Goal: Information Seeking & Learning: Learn about a topic

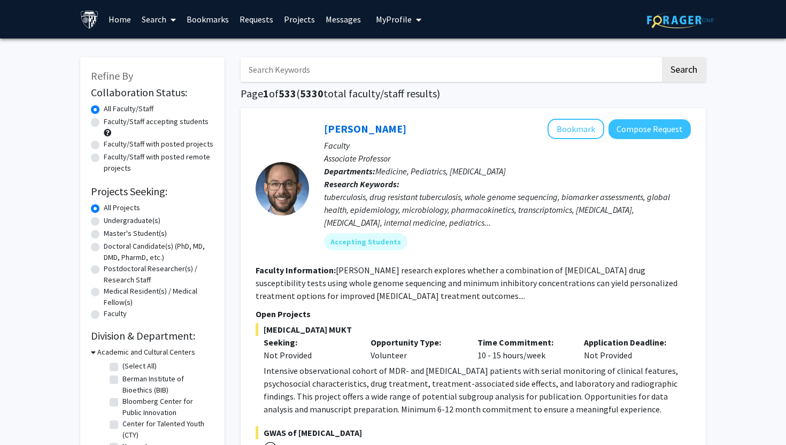
click at [382, 74] on input "Search Keywords" at bounding box center [449, 69] width 419 height 25
type input "protein"
click at [662, 57] on button "Search" at bounding box center [684, 69] width 44 height 25
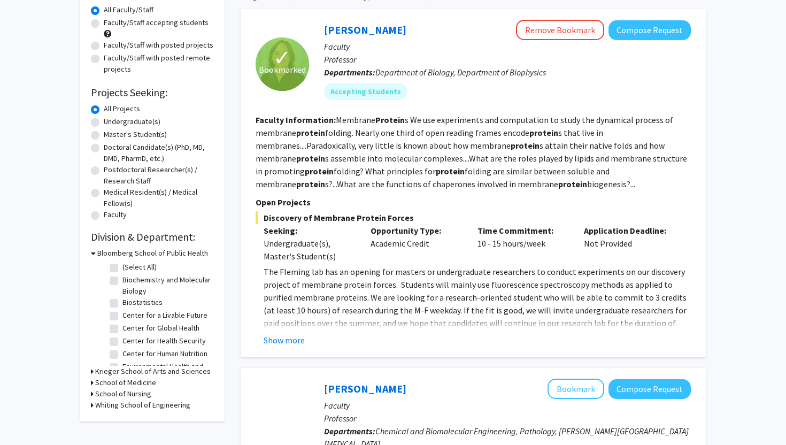
scroll to position [103, 0]
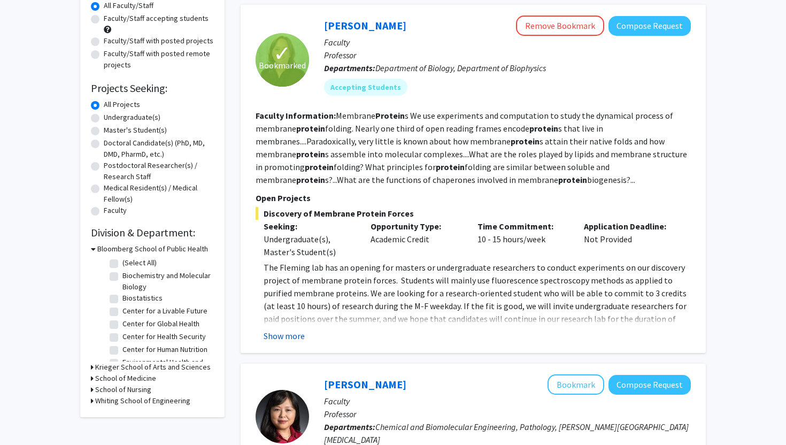
click at [291, 330] on button "Show more" at bounding box center [283, 335] width 41 height 13
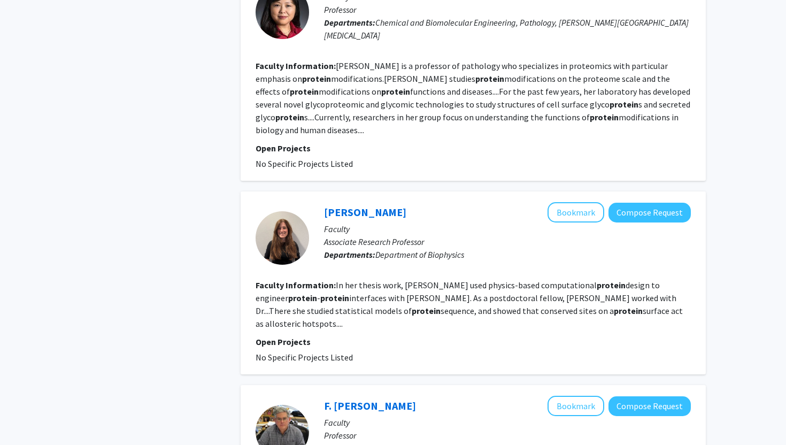
scroll to position [654, 0]
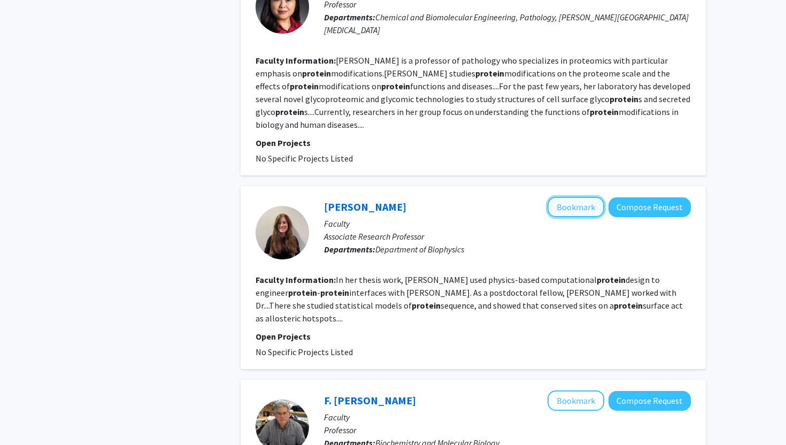
click at [586, 197] on button "Bookmark" at bounding box center [575, 207] width 57 height 20
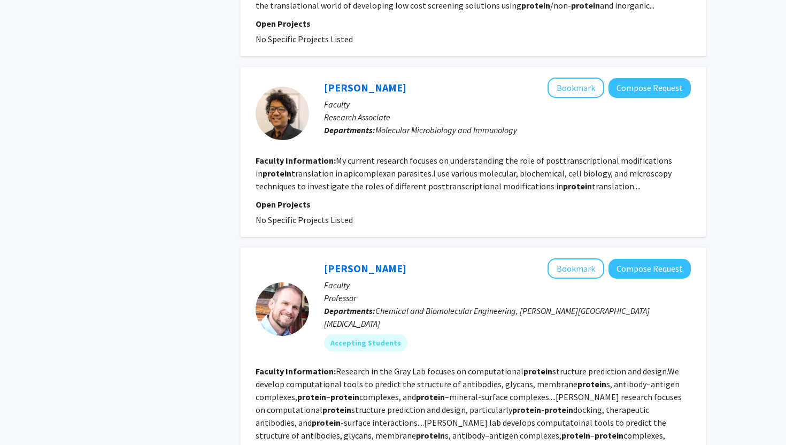
scroll to position [1573, 0]
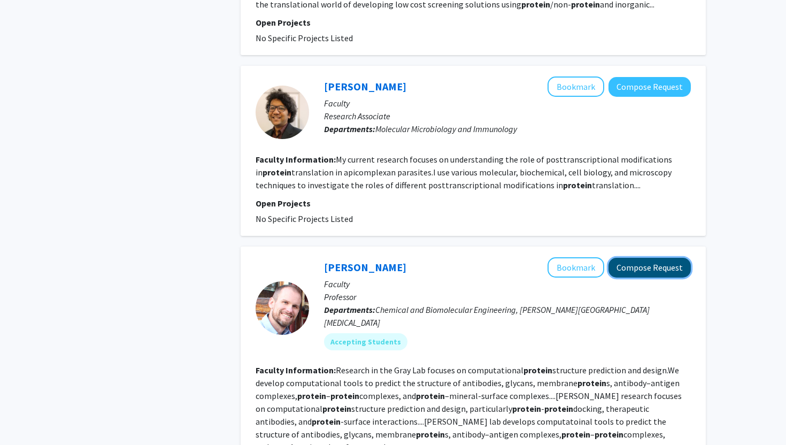
click at [624, 258] on button "Compose Request" at bounding box center [649, 268] width 82 height 20
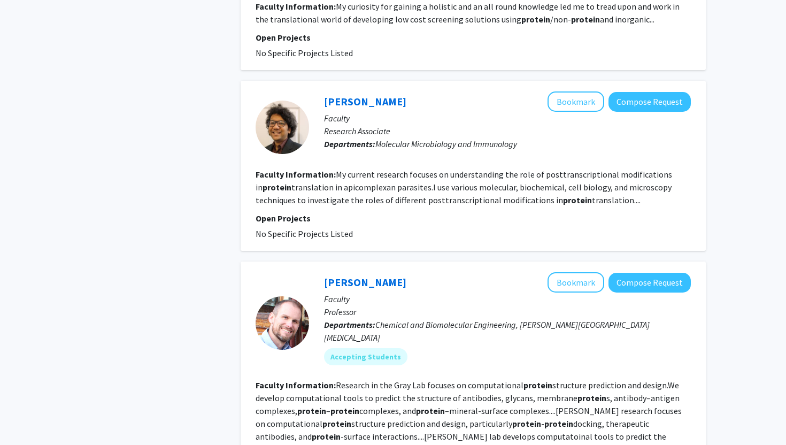
scroll to position [1443, 0]
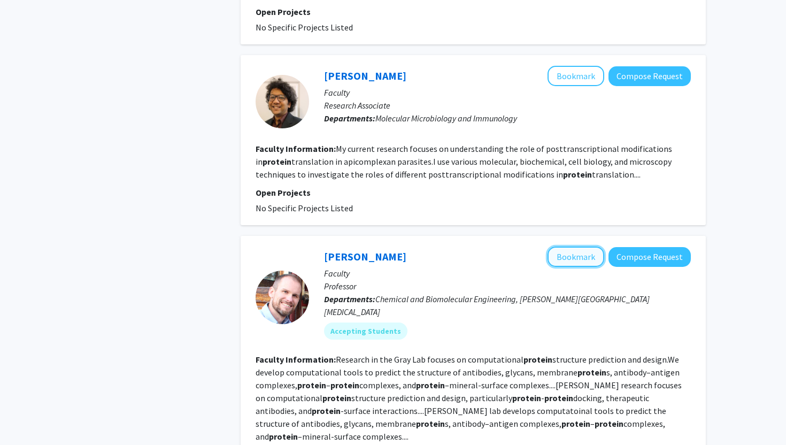
click at [593, 246] on button "Bookmark" at bounding box center [575, 256] width 57 height 20
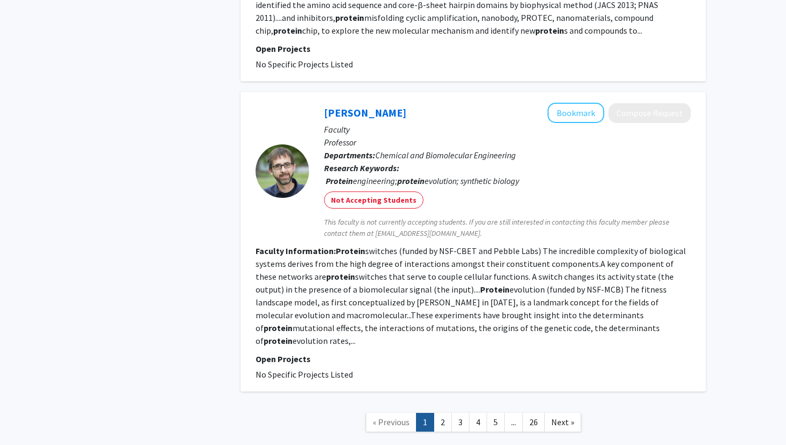
scroll to position [2098, 0]
click at [439, 412] on link "2" at bounding box center [442, 421] width 18 height 19
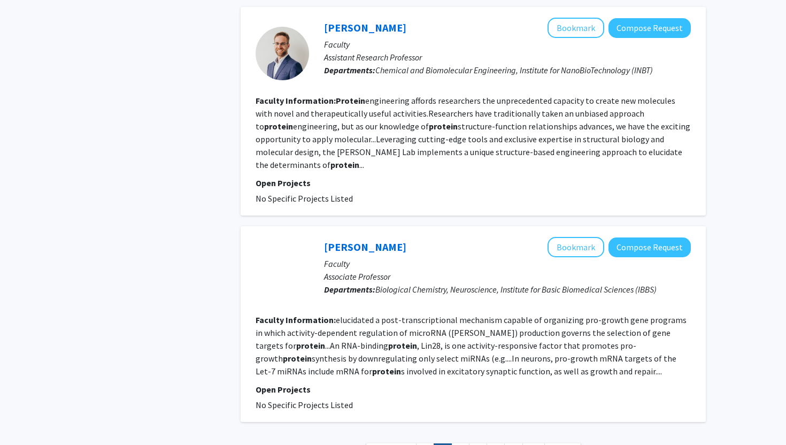
scroll to position [1956, 0]
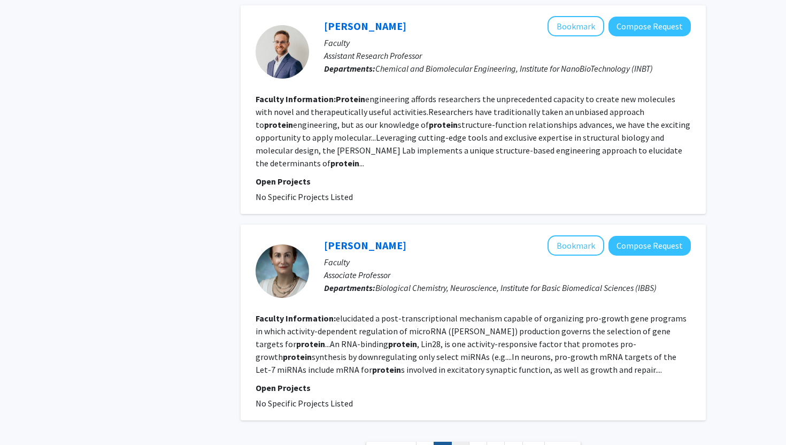
click at [452, 441] on link "3" at bounding box center [460, 450] width 18 height 19
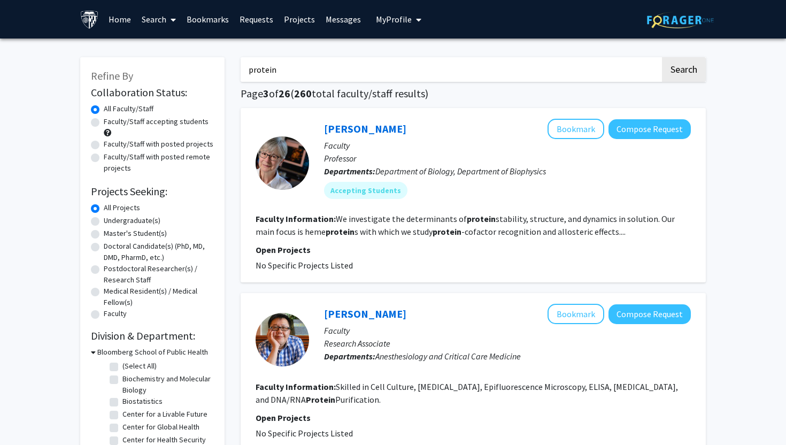
click at [322, 70] on input "protein" at bounding box center [449, 69] width 419 height 25
click at [662, 57] on button "Search" at bounding box center [684, 69] width 44 height 25
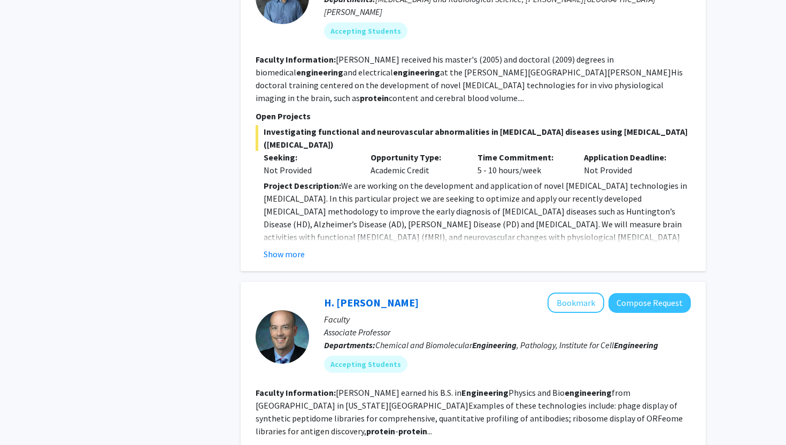
scroll to position [2256, 0]
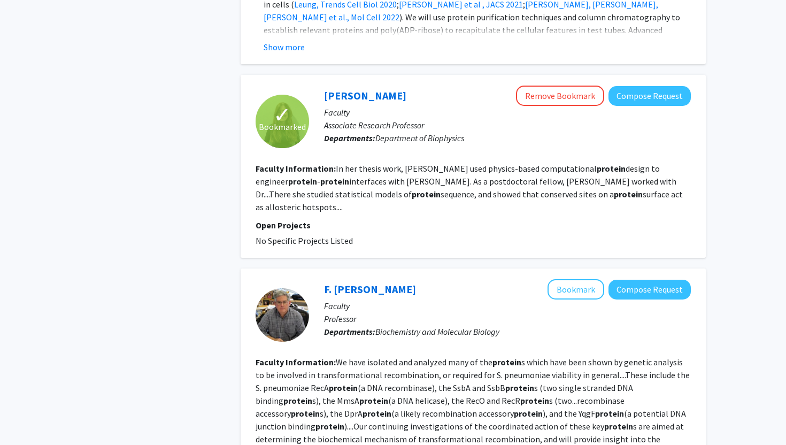
scroll to position [2155, 0]
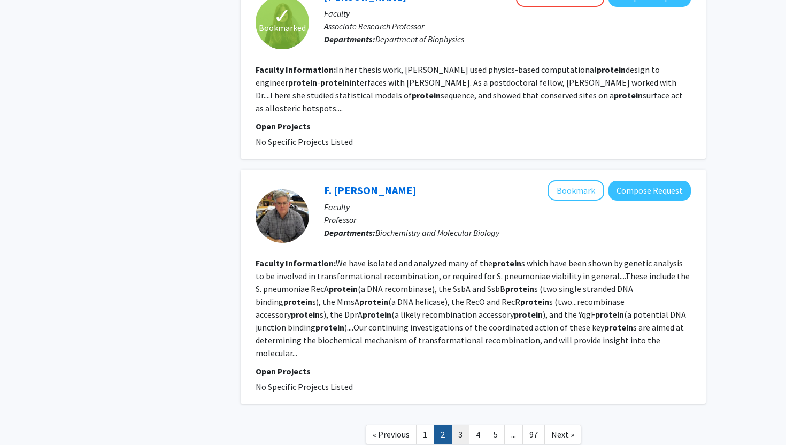
click at [459, 425] on link "3" at bounding box center [460, 434] width 18 height 19
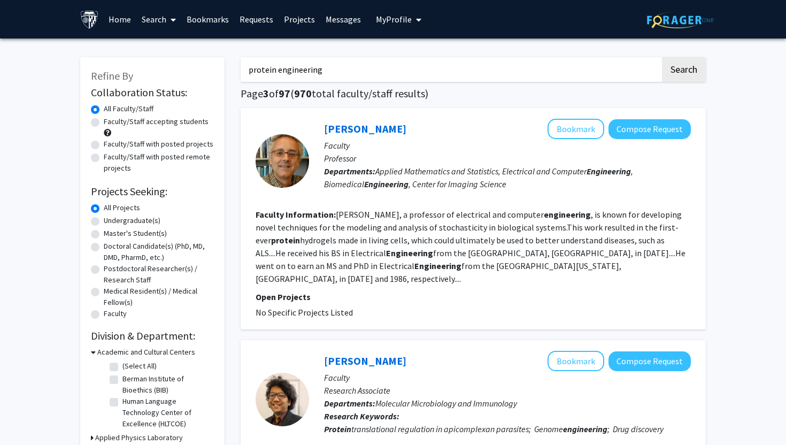
drag, startPoint x: 337, startPoint y: 76, endPoint x: 172, endPoint y: 46, distance: 167.3
click at [662, 57] on button "Search" at bounding box center [684, 69] width 44 height 25
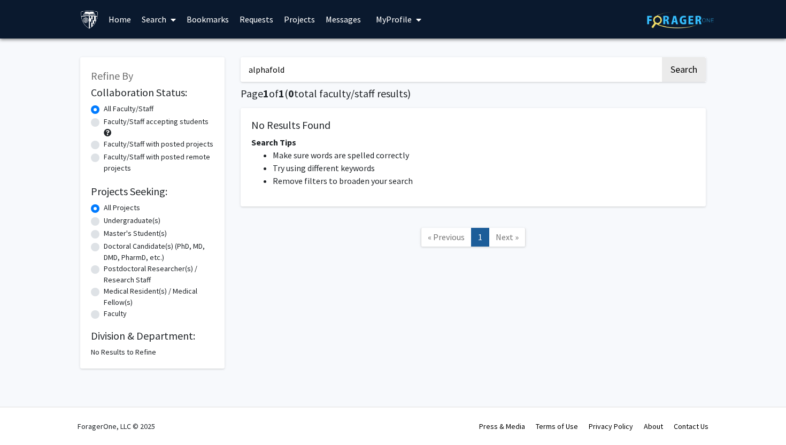
click at [313, 72] on input "alphafold" at bounding box center [449, 69] width 419 height 25
click at [662, 57] on button "Search" at bounding box center [684, 69] width 44 height 25
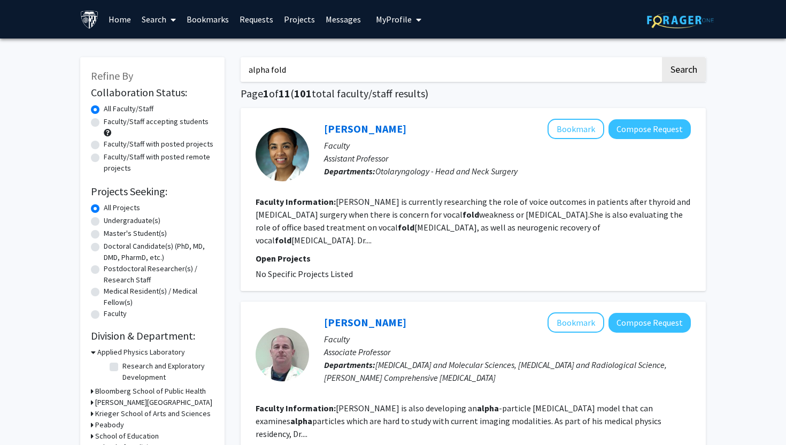
drag, startPoint x: 306, startPoint y: 71, endPoint x: 149, endPoint y: 32, distance: 161.9
click at [662, 57] on button "Search" at bounding box center [684, 69] width 44 height 25
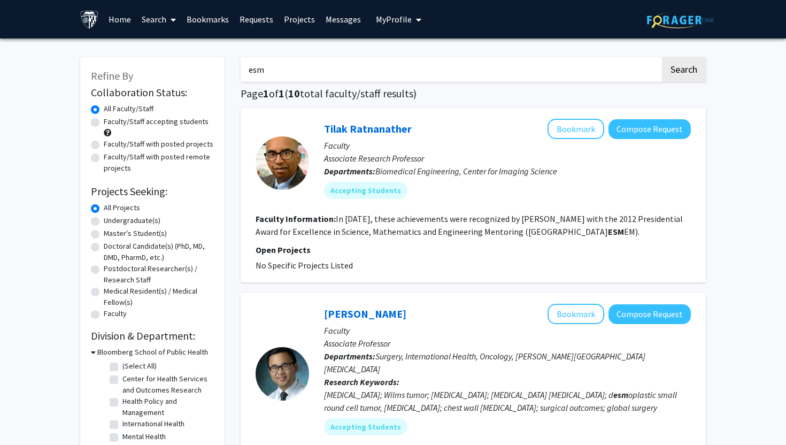
click at [301, 74] on input "esm" at bounding box center [449, 69] width 419 height 25
click at [662, 57] on button "Search" at bounding box center [684, 69] width 44 height 25
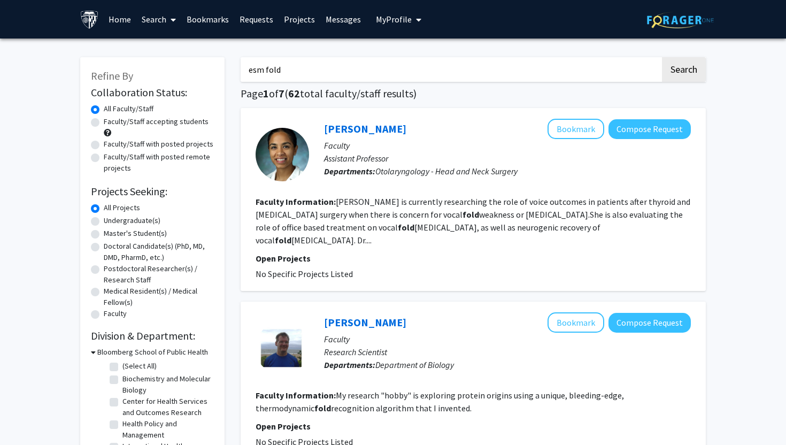
click at [264, 71] on input "esm fold" at bounding box center [449, 69] width 419 height 25
type input "esmfold"
click at [662, 57] on button "Search" at bounding box center [684, 69] width 44 height 25
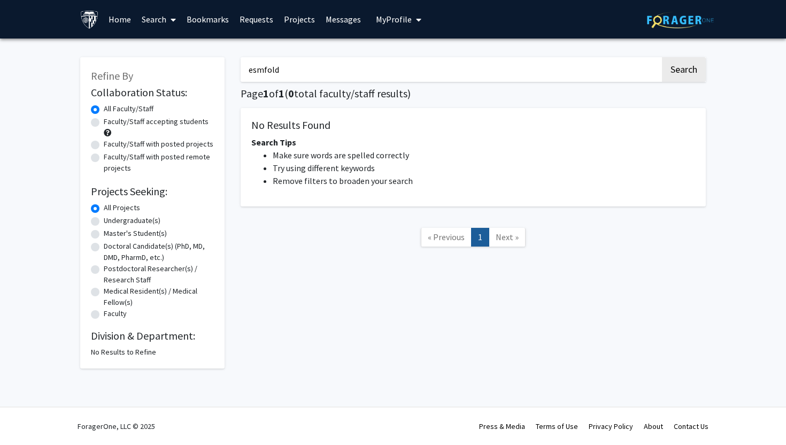
drag, startPoint x: 300, startPoint y: 69, endPoint x: 189, endPoint y: 69, distance: 111.7
click at [189, 69] on div "Refine By Collaboration Status: Collaboration Status All Faculty/Staff Collabor…" at bounding box center [392, 207] width 641 height 322
type input "c"
type input "cognitive"
click at [662, 57] on button "Search" at bounding box center [684, 69] width 44 height 25
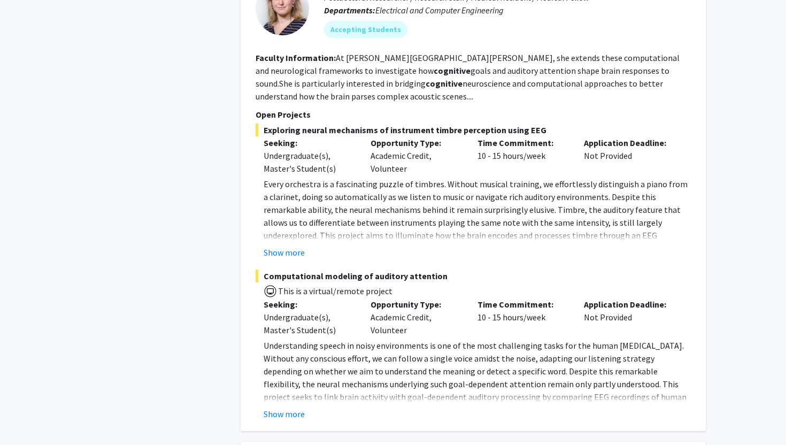
scroll to position [535, 0]
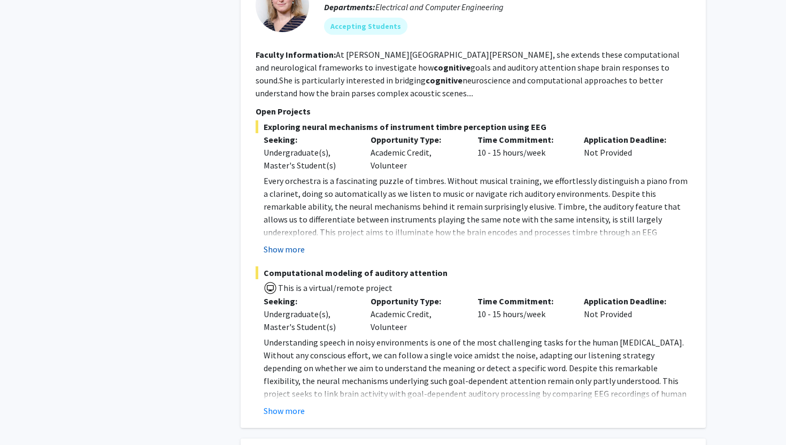
click at [283, 249] on button "Show more" at bounding box center [283, 249] width 41 height 13
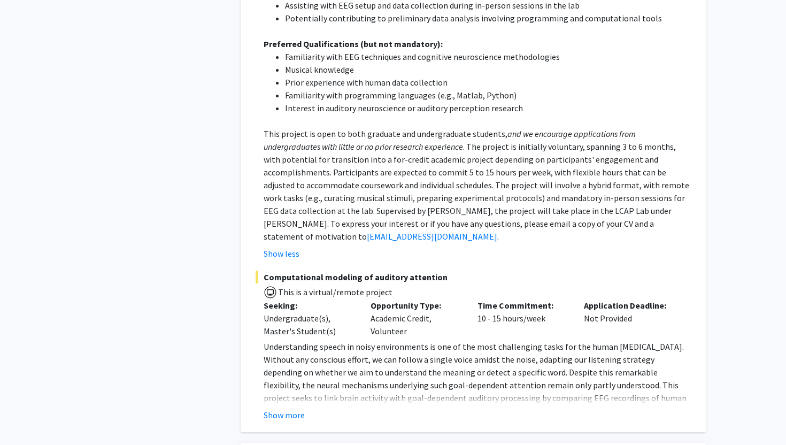
scroll to position [866, 0]
click at [293, 407] on button "Show more" at bounding box center [283, 413] width 41 height 13
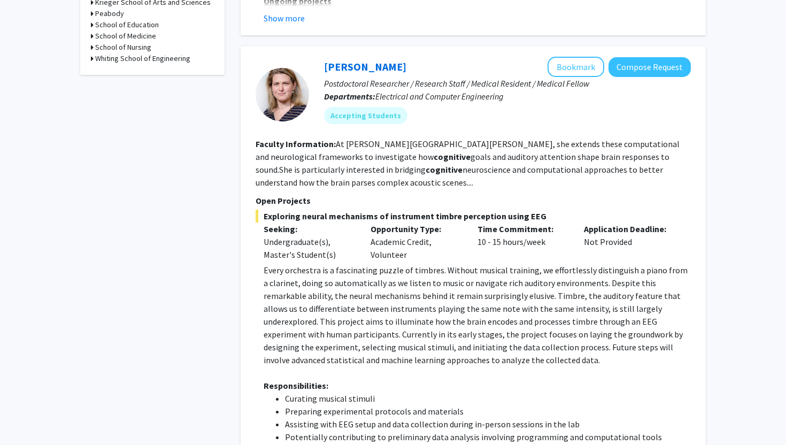
scroll to position [444, 0]
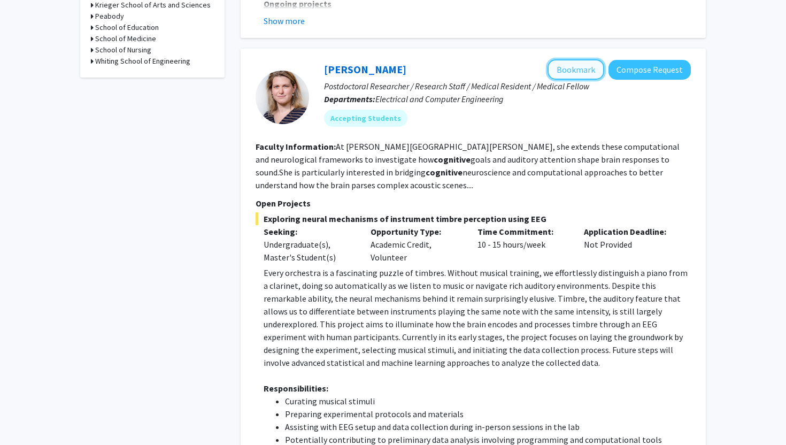
click at [576, 74] on button "Bookmark" at bounding box center [575, 69] width 57 height 20
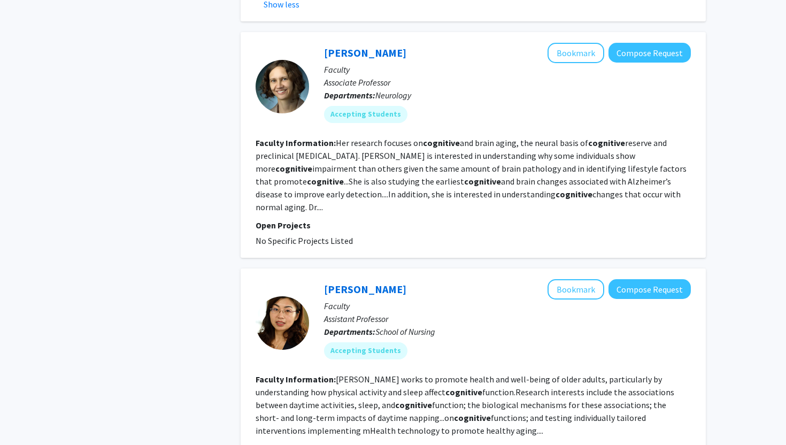
scroll to position [1635, 0]
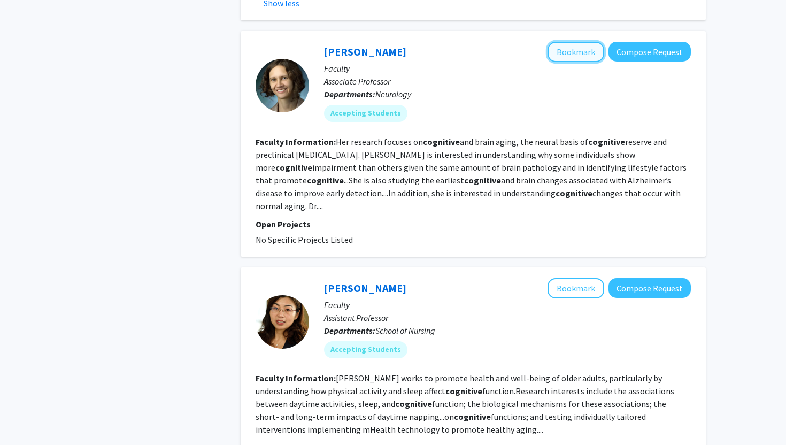
click at [571, 42] on button "Bookmark" at bounding box center [575, 52] width 57 height 20
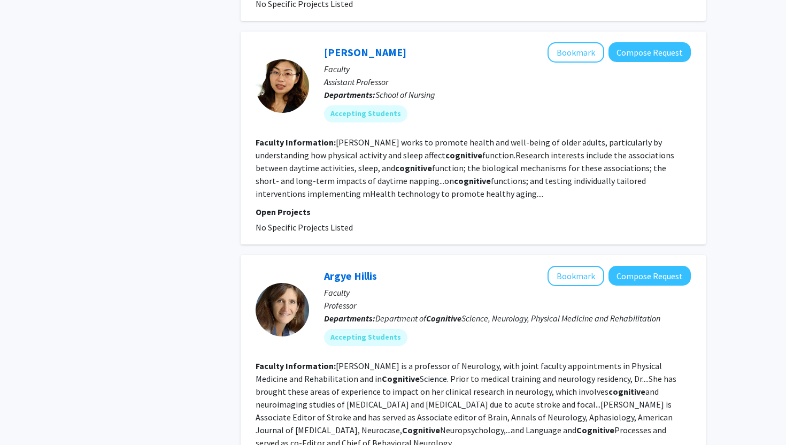
scroll to position [1891, 0]
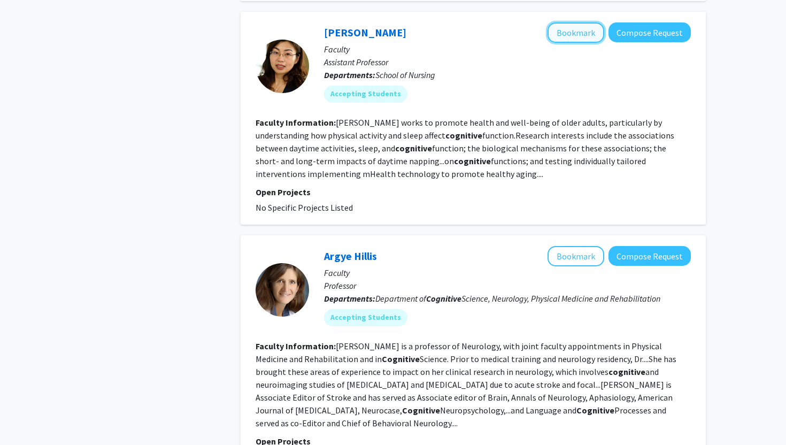
click at [570, 22] on button "Bookmark" at bounding box center [575, 32] width 57 height 20
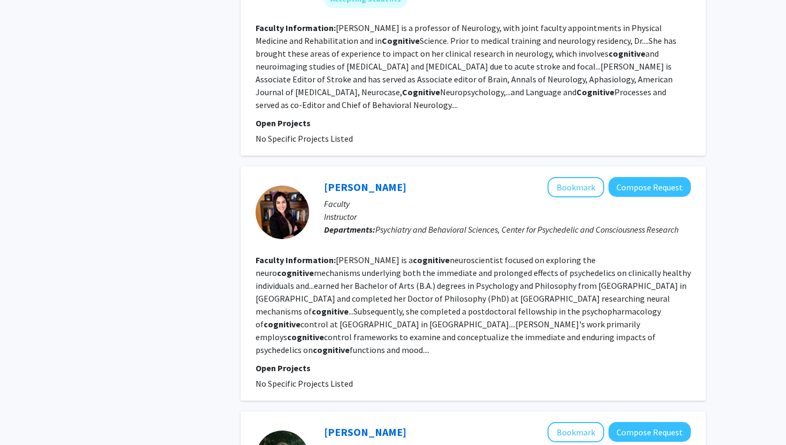
scroll to position [2212, 0]
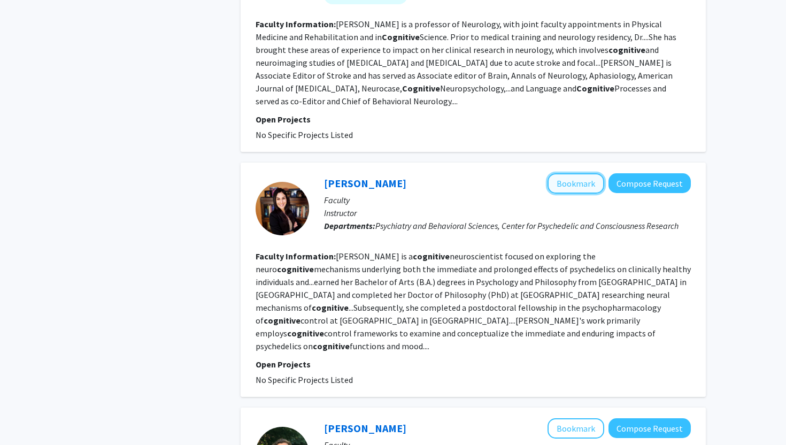
click at [584, 173] on button "Bookmark" at bounding box center [575, 183] width 57 height 20
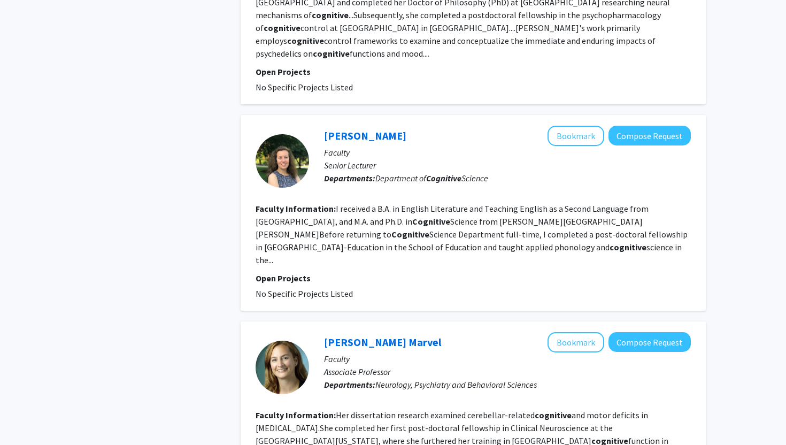
scroll to position [2514, 0]
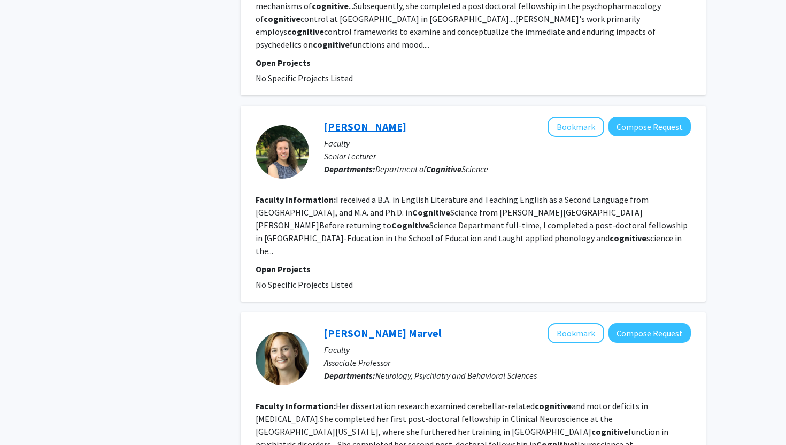
click at [374, 120] on link "[PERSON_NAME]" at bounding box center [365, 126] width 82 height 13
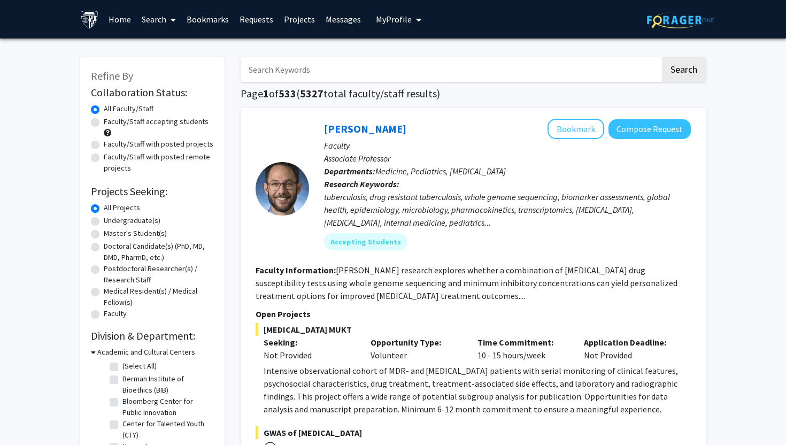
click at [336, 65] on input "Search Keywords" at bounding box center [449, 69] width 419 height 25
type input "cognitive"
click at [662, 57] on button "Search" at bounding box center [684, 69] width 44 height 25
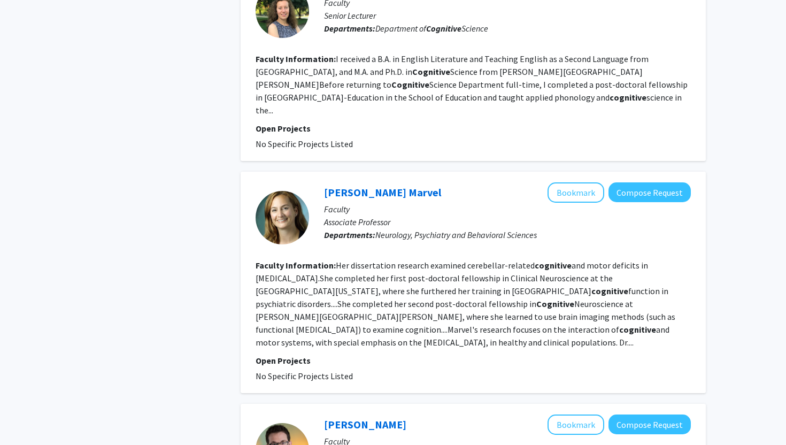
scroll to position [1962, 0]
click at [359, 185] on link "[PERSON_NAME] Marvel" at bounding box center [382, 191] width 117 height 13
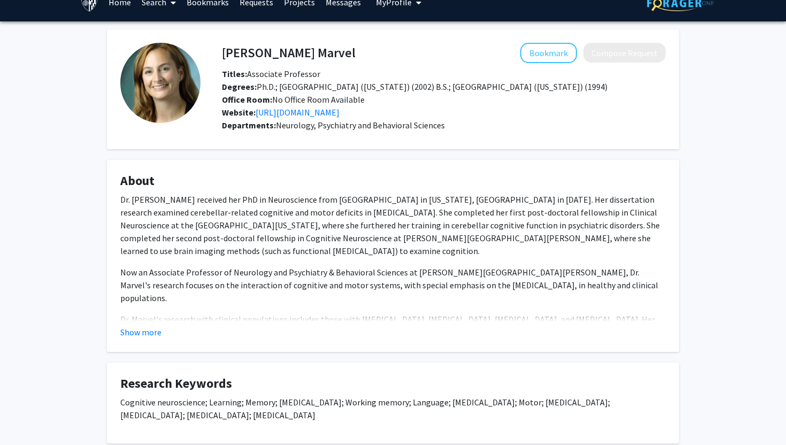
scroll to position [24, 0]
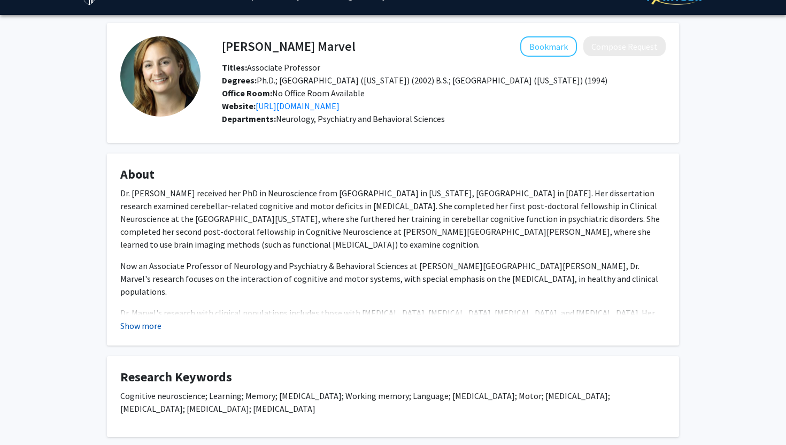
click at [150, 324] on button "Show more" at bounding box center [140, 325] width 41 height 13
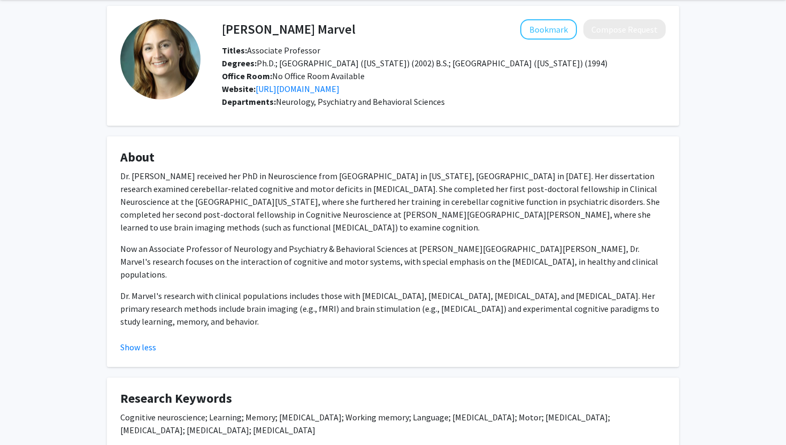
scroll to position [47, 0]
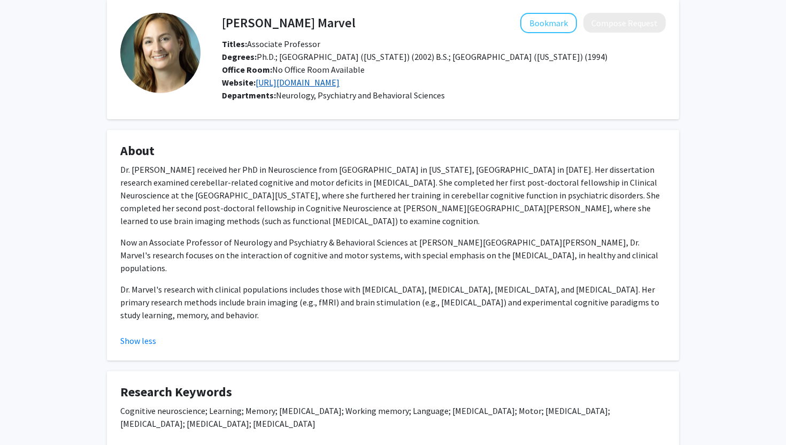
click at [324, 84] on link "[URL][DOMAIN_NAME]" at bounding box center [297, 82] width 84 height 11
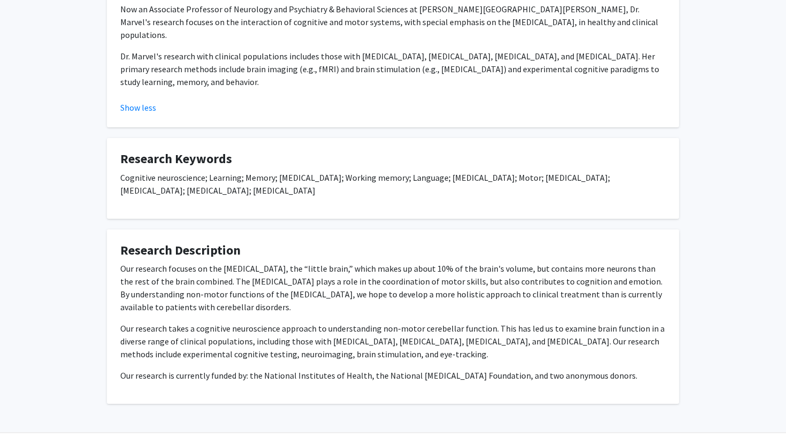
scroll to position [0, 0]
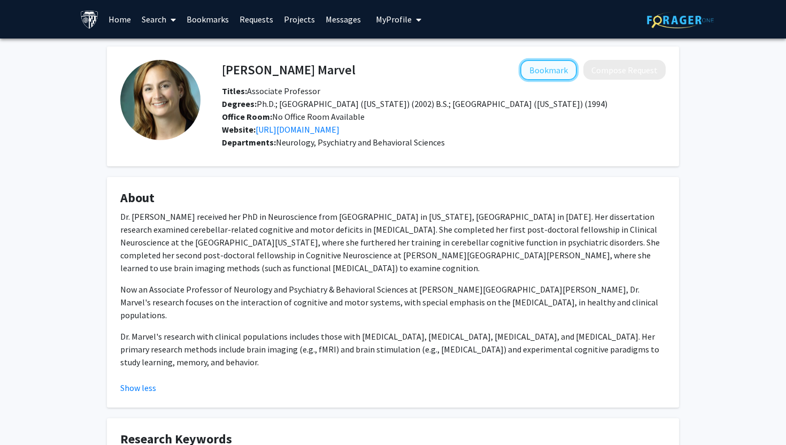
click at [560, 68] on button "Bookmark" at bounding box center [548, 70] width 57 height 20
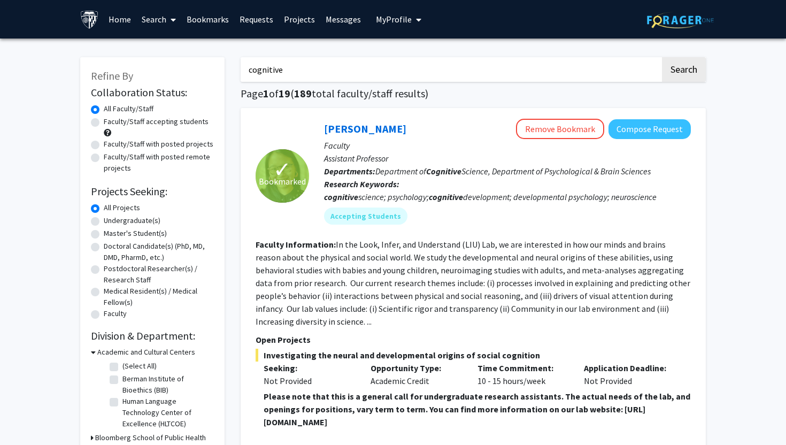
drag, startPoint x: 323, startPoint y: 65, endPoint x: 183, endPoint y: 57, distance: 140.2
drag, startPoint x: 292, startPoint y: 71, endPoint x: 239, endPoint y: 71, distance: 52.9
paste input "chedelic"
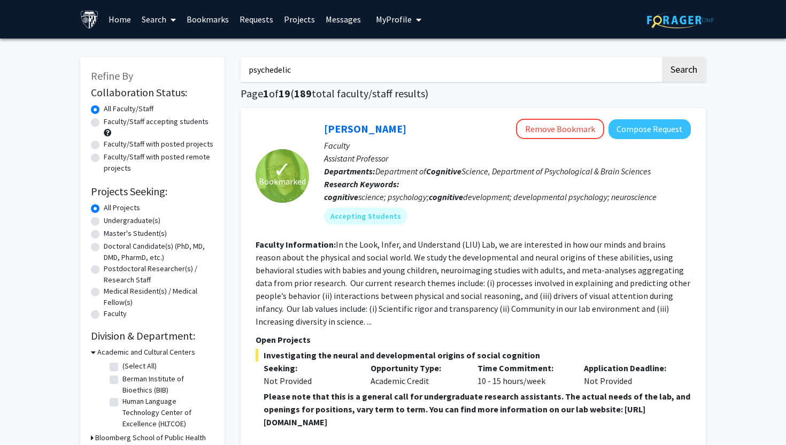
type input "psychedelic"
click at [662, 57] on button "Search" at bounding box center [684, 69] width 44 height 25
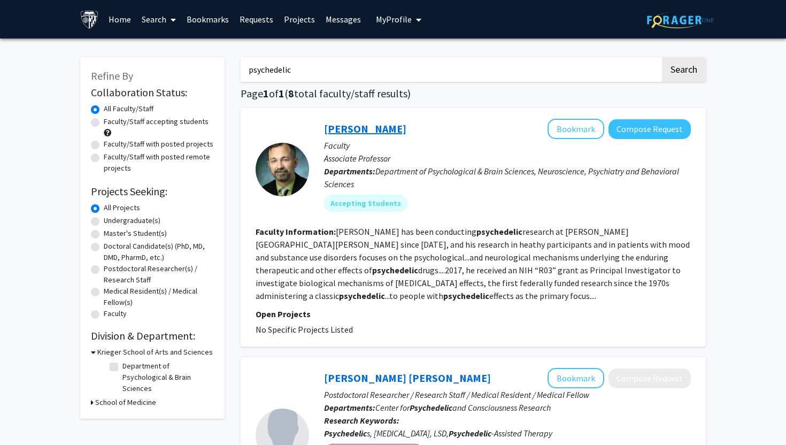
click at [364, 129] on link "[PERSON_NAME]" at bounding box center [365, 128] width 82 height 13
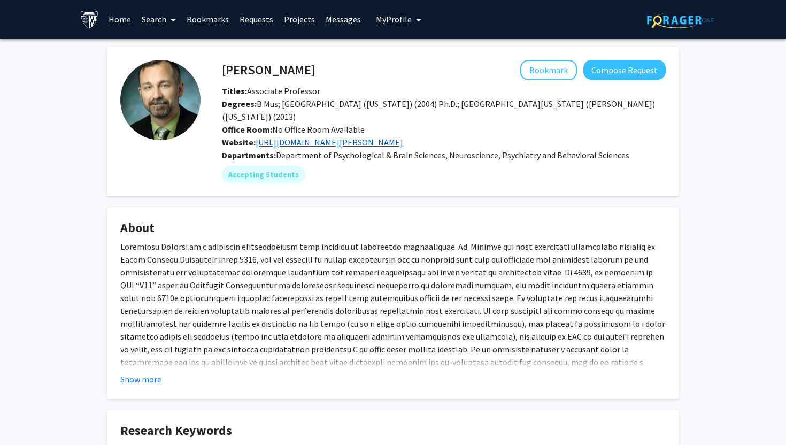
click at [362, 137] on link "[URL][DOMAIN_NAME][PERSON_NAME]" at bounding box center [328, 142] width 147 height 11
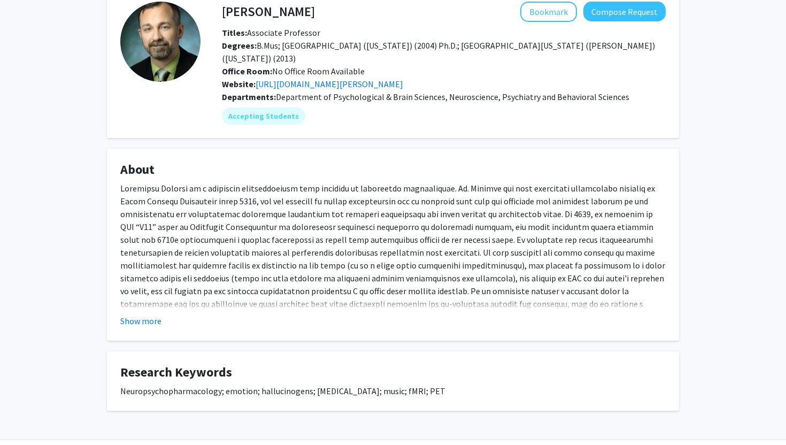
scroll to position [59, 0]
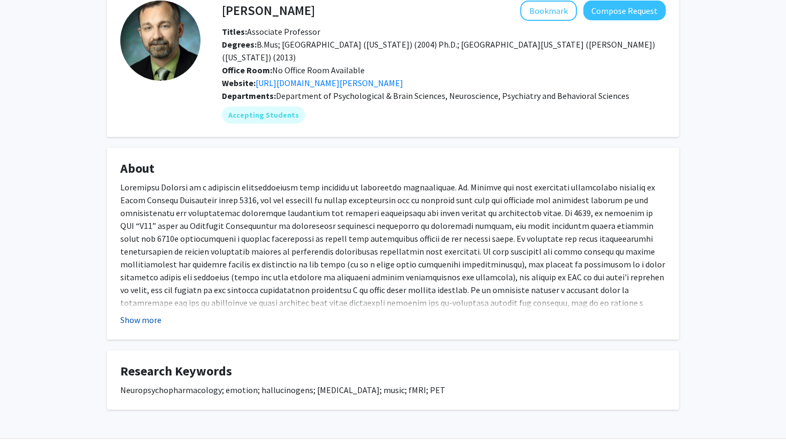
click at [146, 313] on button "Show more" at bounding box center [140, 319] width 41 height 13
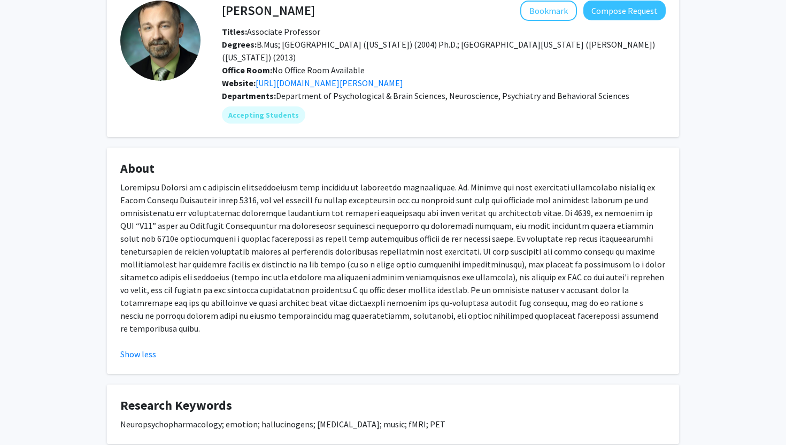
click at [361, 347] on div "Show less" at bounding box center [392, 353] width 545 height 13
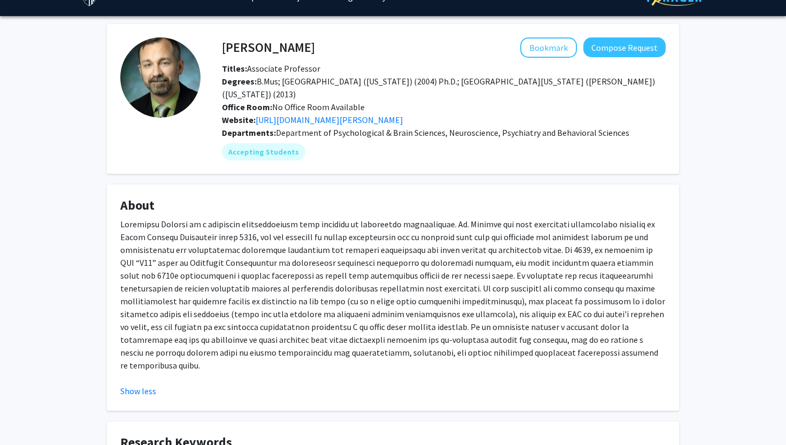
scroll to position [0, 0]
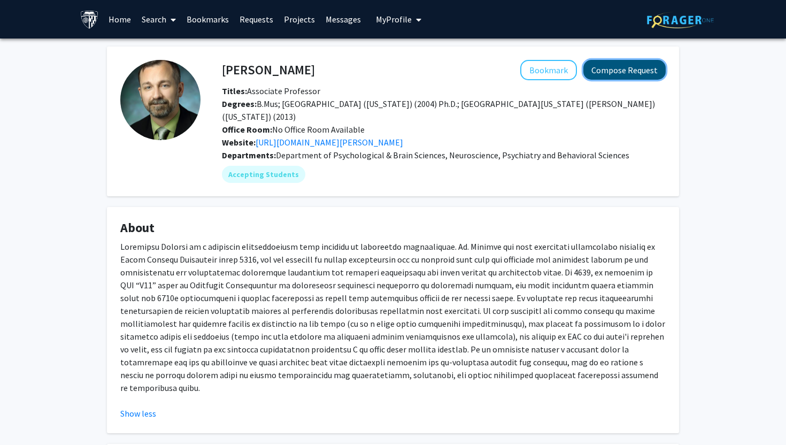
click at [646, 66] on button "Compose Request" at bounding box center [624, 70] width 82 height 20
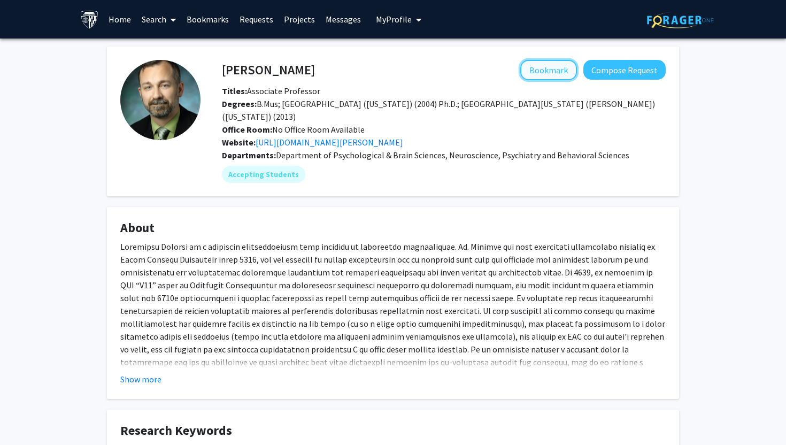
click at [532, 72] on button "Bookmark" at bounding box center [548, 70] width 57 height 20
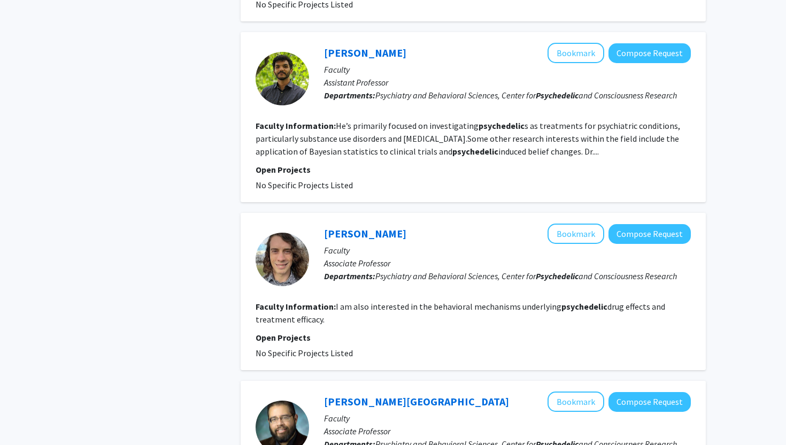
scroll to position [570, 0]
click at [374, 51] on link "[PERSON_NAME]" at bounding box center [365, 51] width 82 height 13
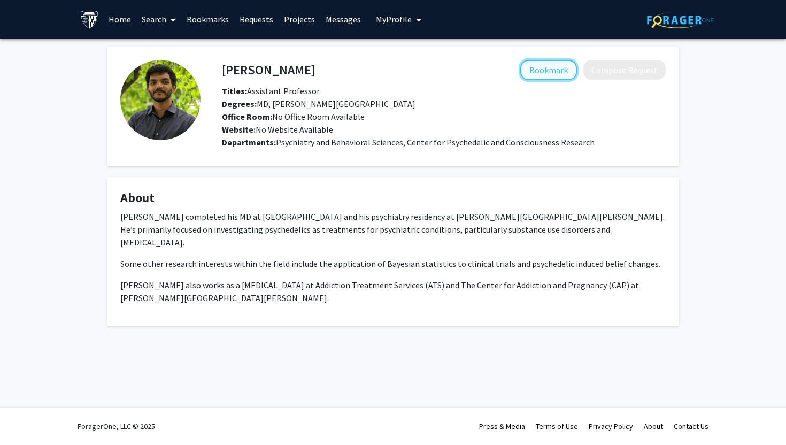
click at [536, 74] on button "Bookmark" at bounding box center [548, 70] width 57 height 20
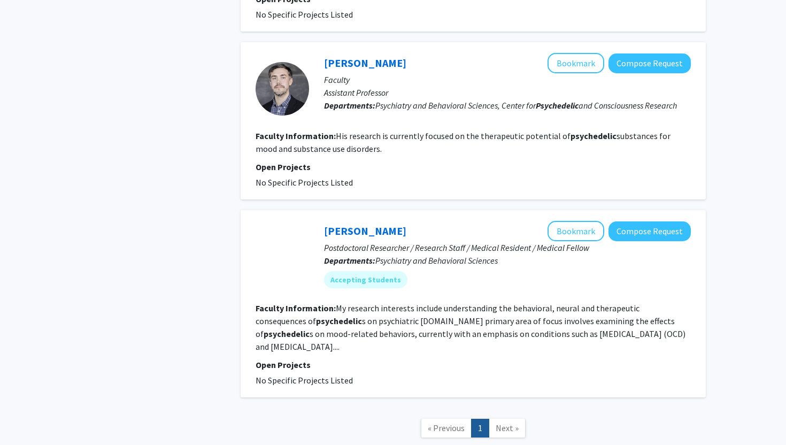
scroll to position [1309, 0]
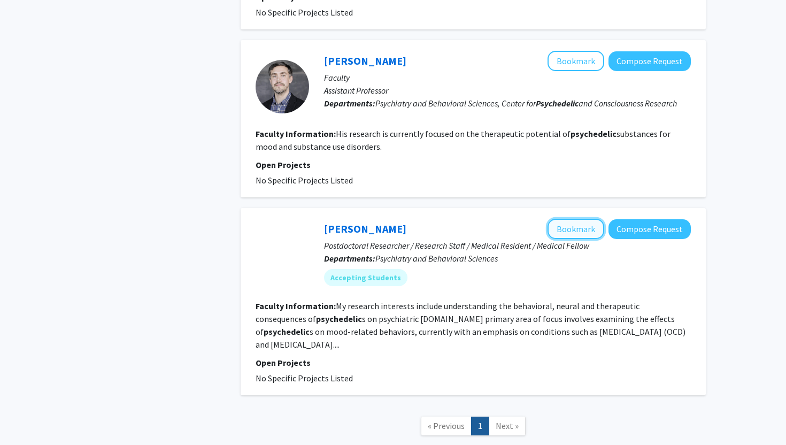
click at [585, 219] on button "Bookmark" at bounding box center [575, 229] width 57 height 20
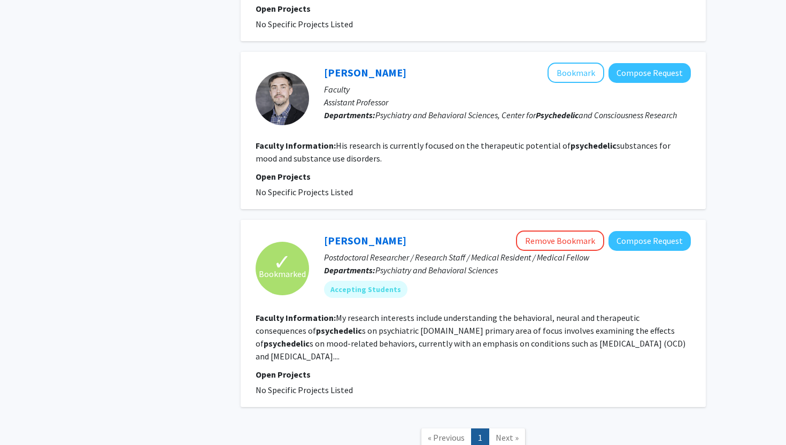
scroll to position [1294, 0]
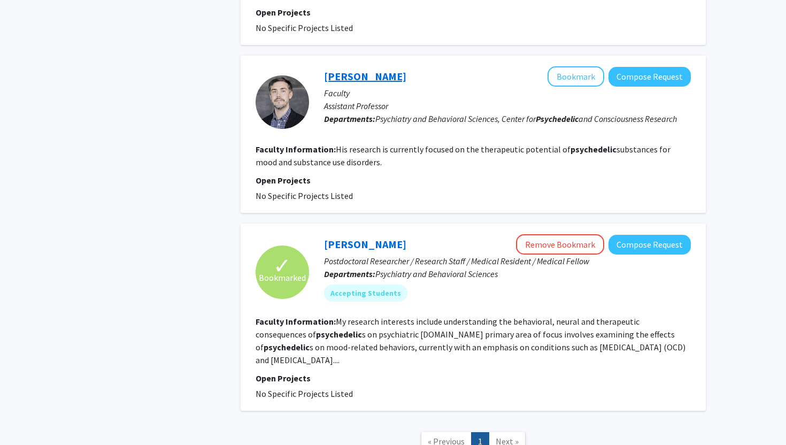
click at [337, 69] on link "[PERSON_NAME]" at bounding box center [365, 75] width 82 height 13
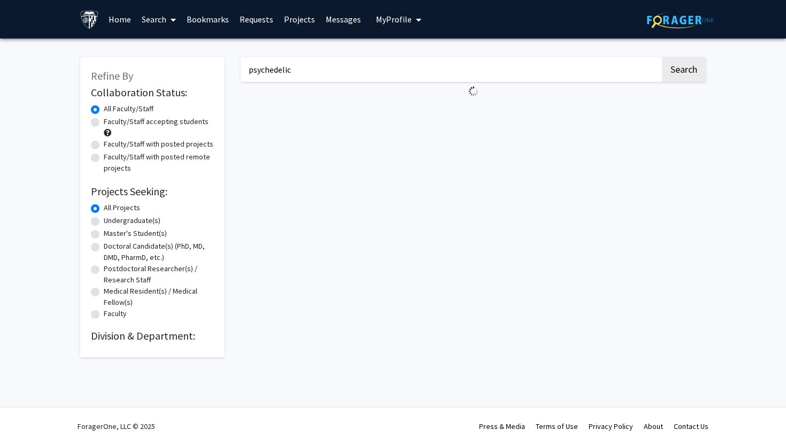
drag, startPoint x: 304, startPoint y: 66, endPoint x: 178, endPoint y: 51, distance: 125.9
click at [181, 52] on div "Refine By Collaboration Status: Collaboration Status All Faculty/Staff Collabor…" at bounding box center [392, 201] width 641 height 310
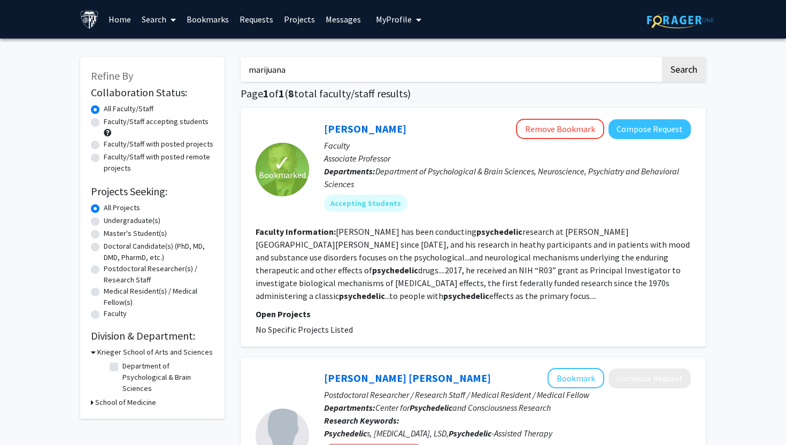
type input "marijuana"
click at [662, 57] on button "Search" at bounding box center [684, 69] width 44 height 25
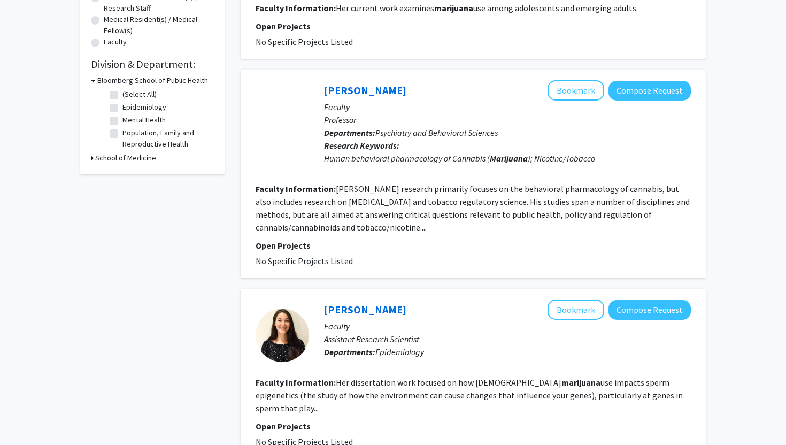
scroll to position [269, 0]
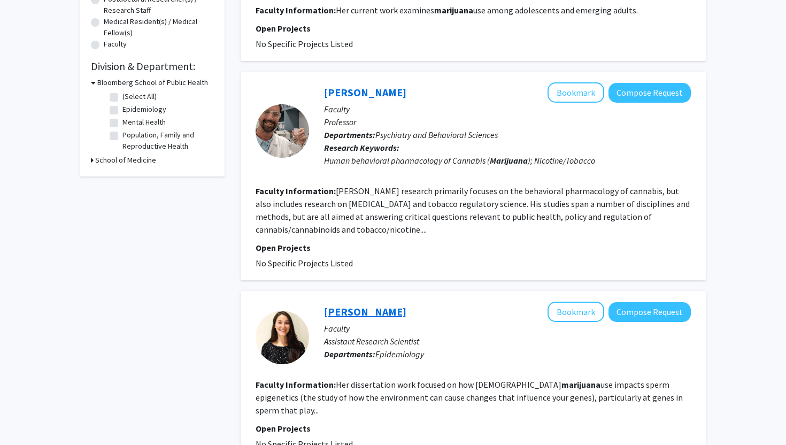
click at [369, 307] on link "[PERSON_NAME]" at bounding box center [365, 311] width 82 height 13
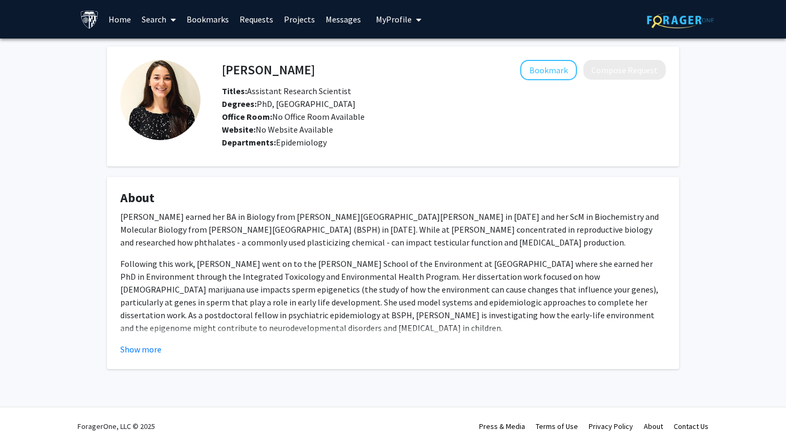
click at [145, 340] on fg-read-more "[PERSON_NAME] earned her BA in Biology from [PERSON_NAME][GEOGRAPHIC_DATA][PERS…" at bounding box center [392, 282] width 545 height 145
click at [144, 349] on button "Show more" at bounding box center [140, 349] width 41 height 13
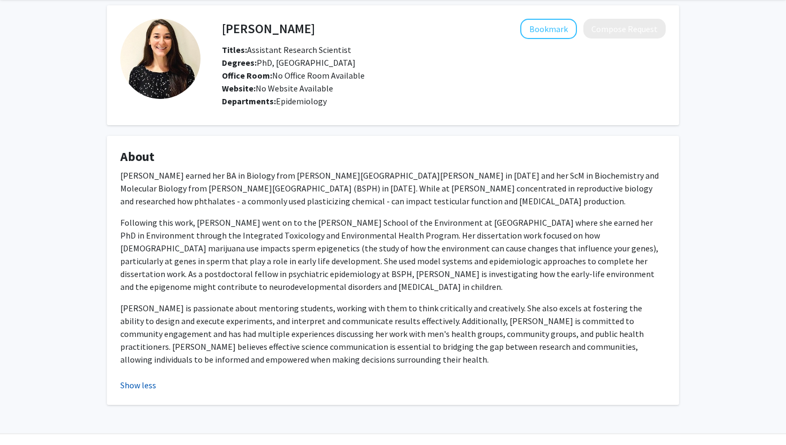
scroll to position [55, 0]
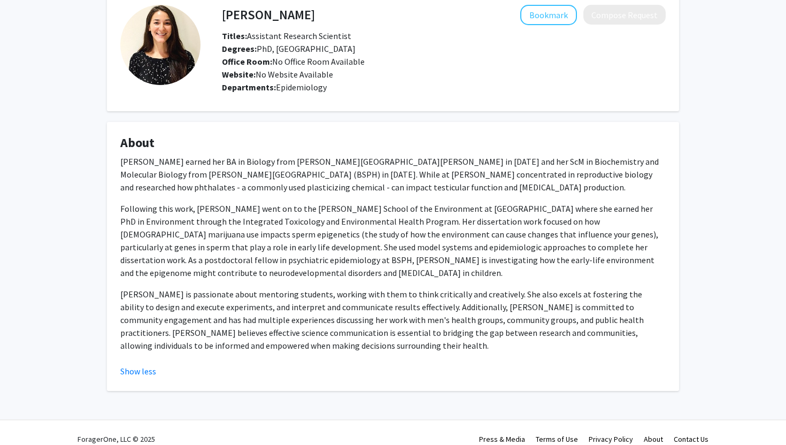
click at [166, 35] on img at bounding box center [160, 45] width 80 height 80
drag, startPoint x: 223, startPoint y: 13, endPoint x: 329, endPoint y: 13, distance: 105.8
click at [329, 13] on div "[PERSON_NAME] Bookmark Compose Request" at bounding box center [444, 15] width 460 height 20
copy h4 "[PERSON_NAME]"
click at [473, 179] on p "[PERSON_NAME] earned her BA in Biology from [PERSON_NAME][GEOGRAPHIC_DATA][PERS…" at bounding box center [392, 174] width 545 height 38
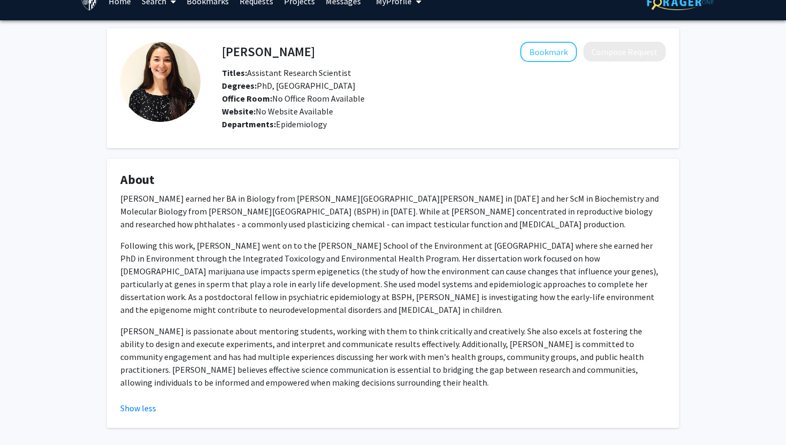
scroll to position [0, 0]
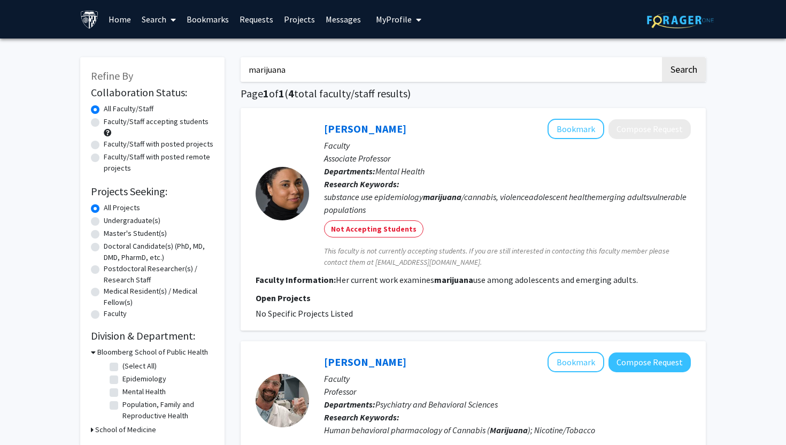
drag, startPoint x: 328, startPoint y: 65, endPoint x: 206, endPoint y: 65, distance: 121.3
type input "cognitive science"
click at [662, 57] on button "Search" at bounding box center [684, 69] width 44 height 25
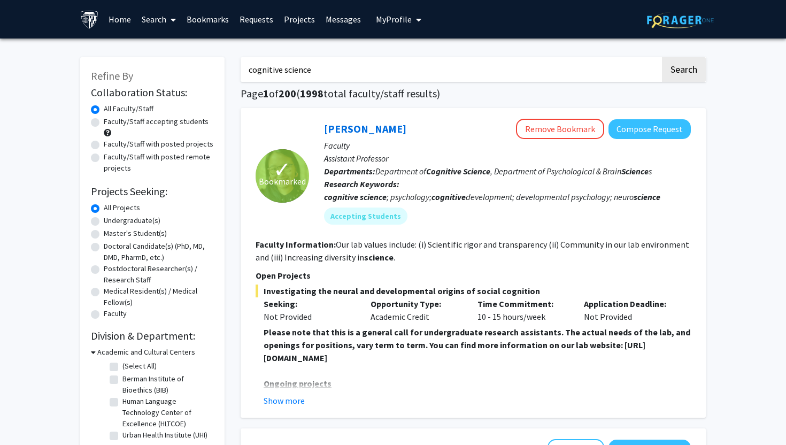
click at [104, 122] on label "Faculty/Staff accepting students" at bounding box center [156, 121] width 105 height 11
click at [104, 122] on input "Faculty/Staff accepting students" at bounding box center [107, 119] width 7 height 7
radio input "true"
click at [292, 69] on input "cognitive science" at bounding box center [449, 69] width 419 height 25
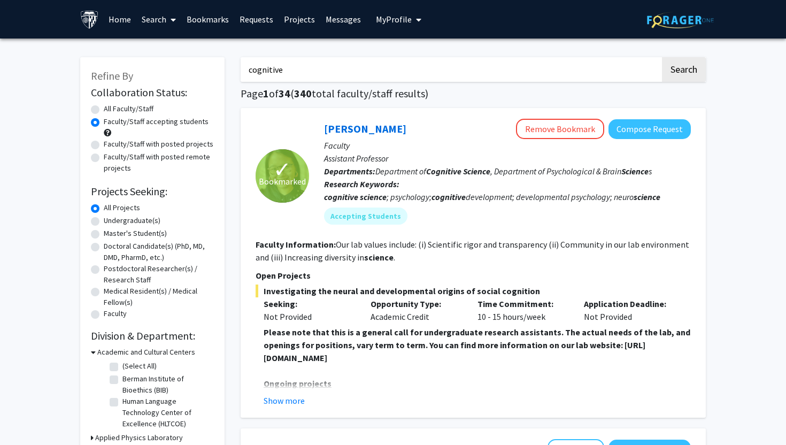
type input "cognitive"
click at [662, 57] on button "Search" at bounding box center [684, 69] width 44 height 25
radio input "true"
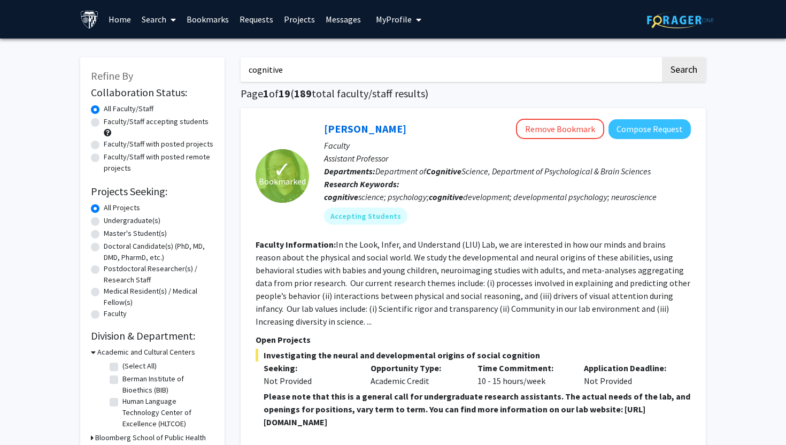
click at [161, 121] on label "Faculty/Staff accepting students" at bounding box center [156, 121] width 105 height 11
click at [111, 121] on input "Faculty/Staff accepting students" at bounding box center [107, 119] width 7 height 7
radio input "true"
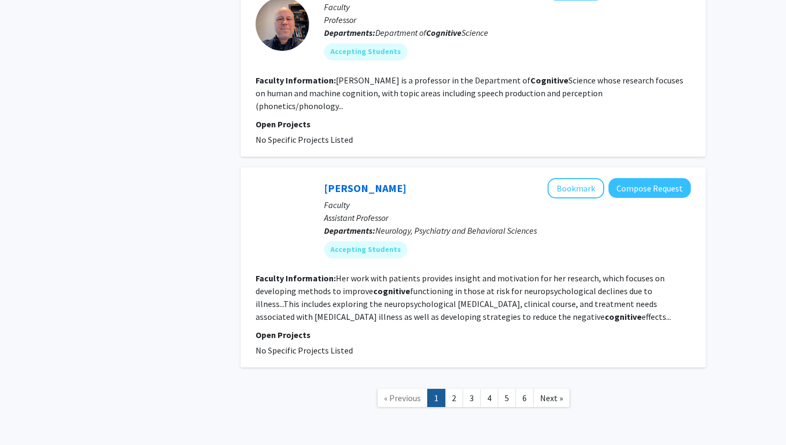
scroll to position [2359, 0]
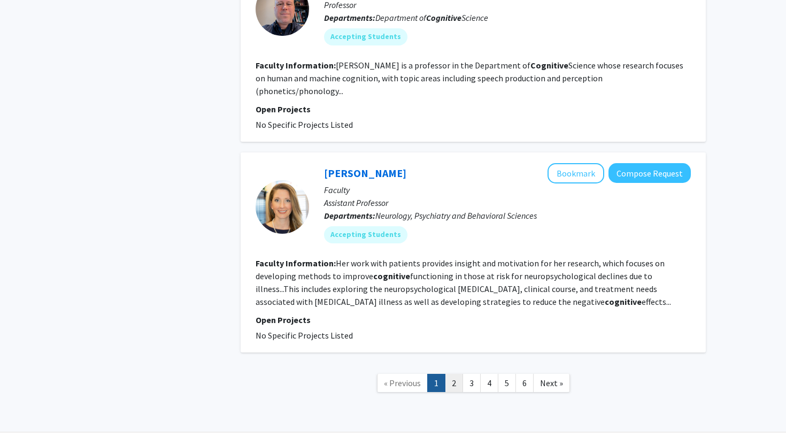
click at [456, 374] on link "2" at bounding box center [454, 383] width 18 height 19
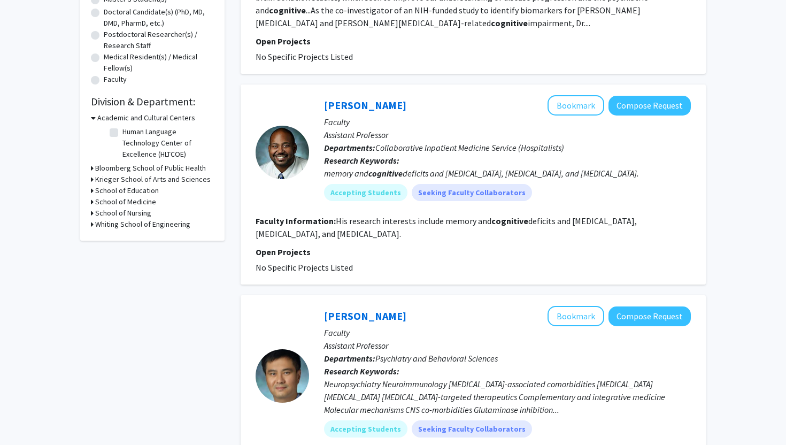
scroll to position [237, 0]
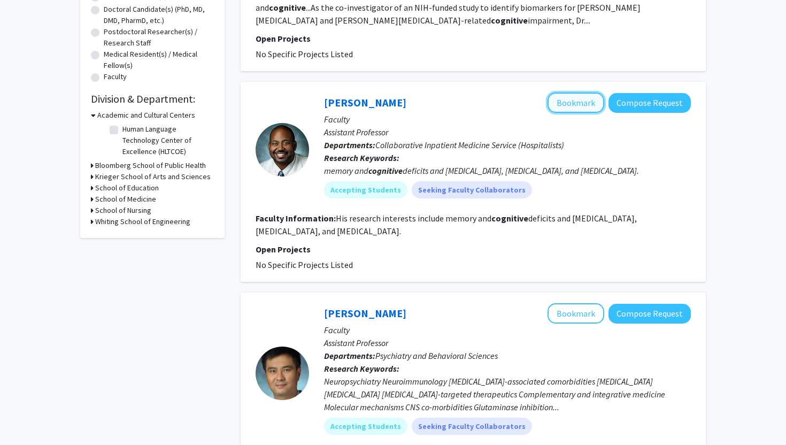
click at [592, 106] on button "Bookmark" at bounding box center [575, 102] width 57 height 20
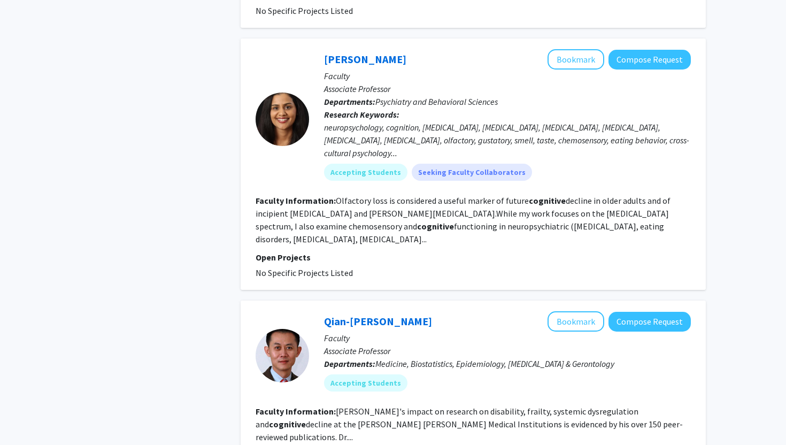
scroll to position [1385, 0]
click at [580, 58] on button "Bookmark" at bounding box center [575, 59] width 57 height 20
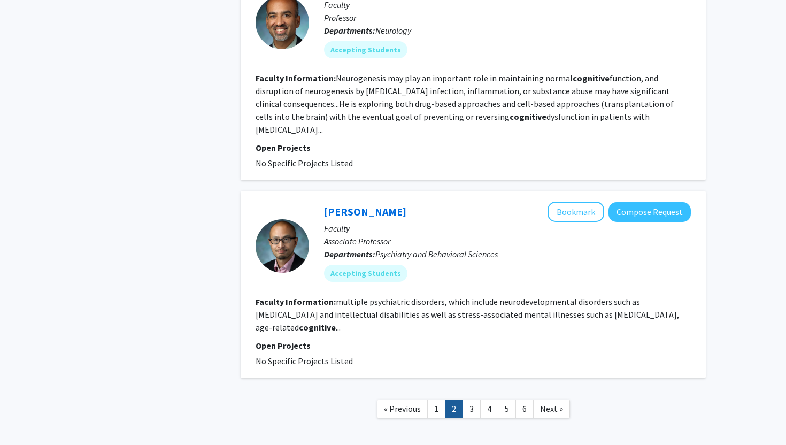
scroll to position [1928, 0]
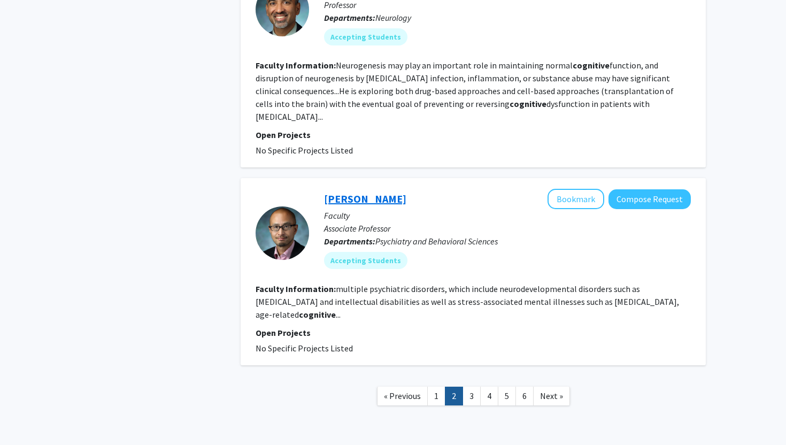
click at [364, 192] on link "[PERSON_NAME]" at bounding box center [365, 198] width 82 height 13
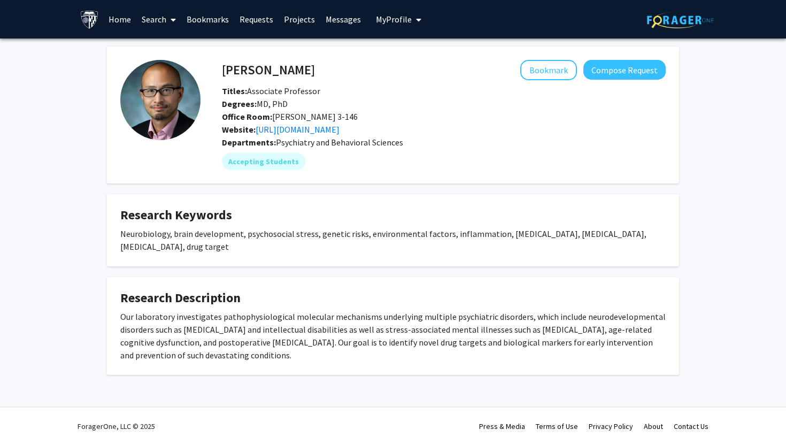
click at [253, 314] on div "Our laboratory investigates pathophysiological molecular mechanisms underlying …" at bounding box center [392, 335] width 545 height 51
copy div "pathophysiological"
click at [551, 74] on button "Bookmark" at bounding box center [548, 70] width 57 height 20
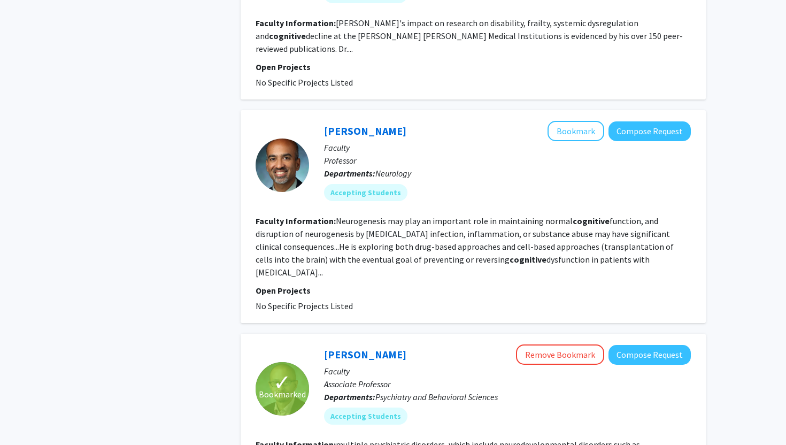
scroll to position [1928, 0]
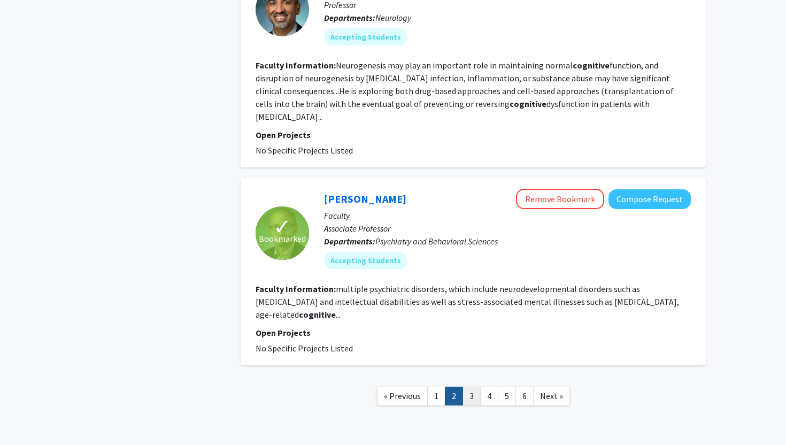
click at [471, 386] on link "3" at bounding box center [471, 395] width 18 height 19
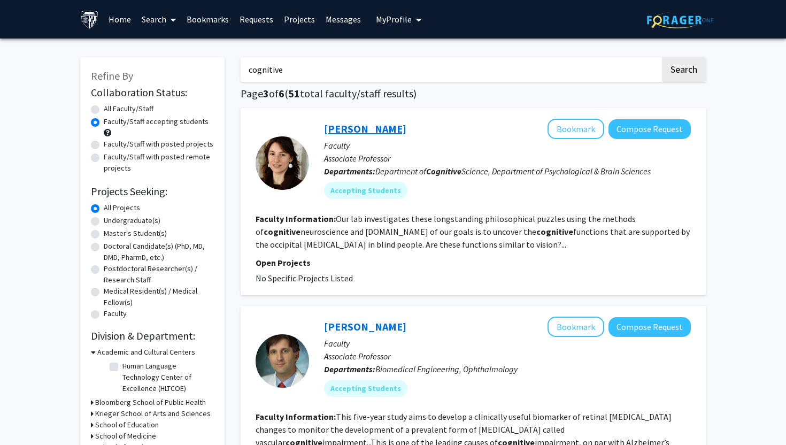
click at [367, 134] on link "[PERSON_NAME]" at bounding box center [365, 128] width 82 height 13
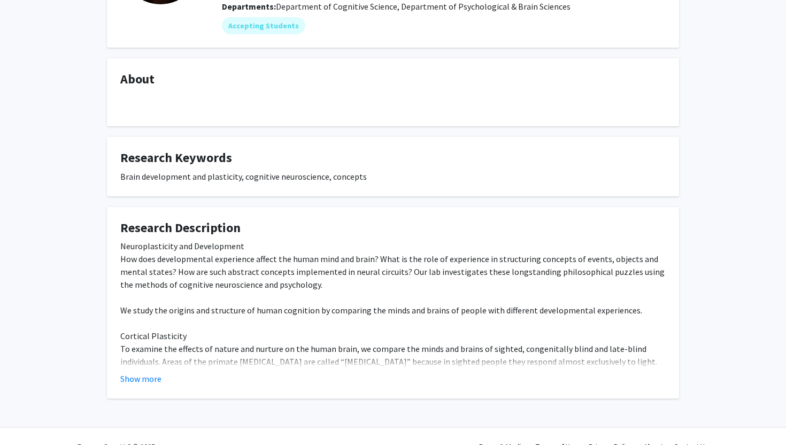
scroll to position [156, 0]
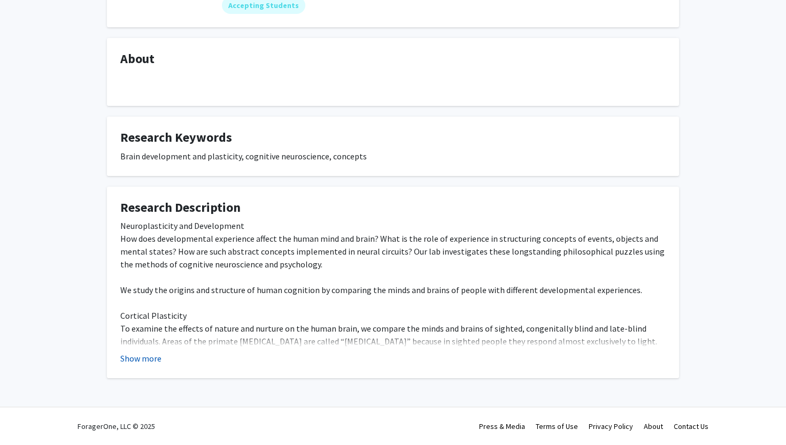
click at [145, 352] on button "Show more" at bounding box center [140, 358] width 41 height 13
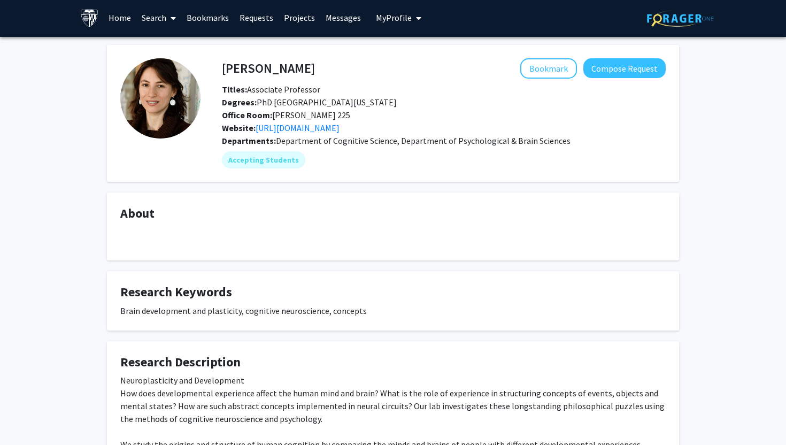
scroll to position [0, 0]
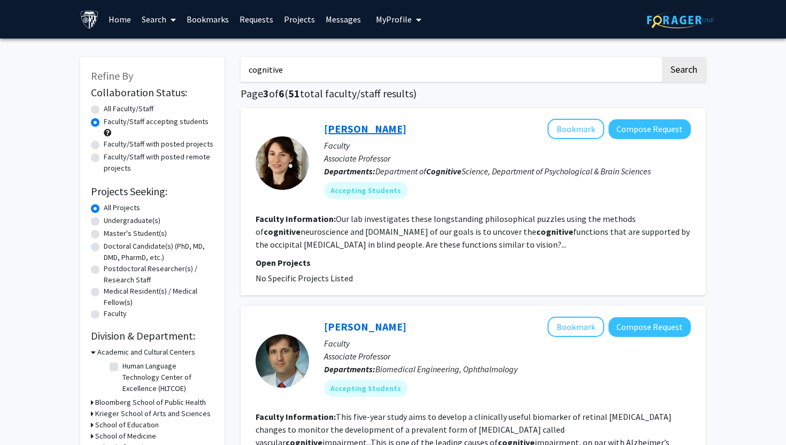
click at [346, 128] on link "[PERSON_NAME]" at bounding box center [365, 128] width 82 height 13
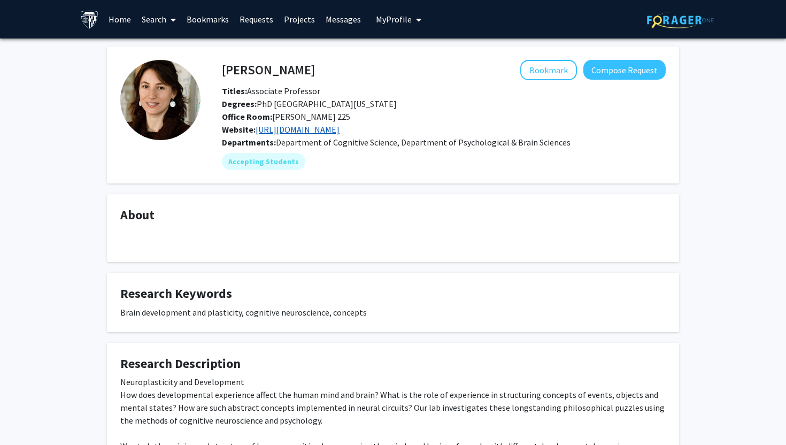
click at [286, 126] on link "[URL][DOMAIN_NAME]" at bounding box center [297, 129] width 84 height 11
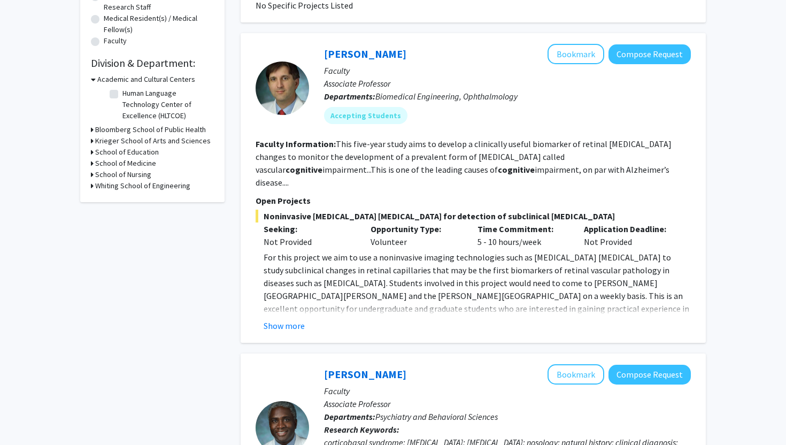
scroll to position [282, 0]
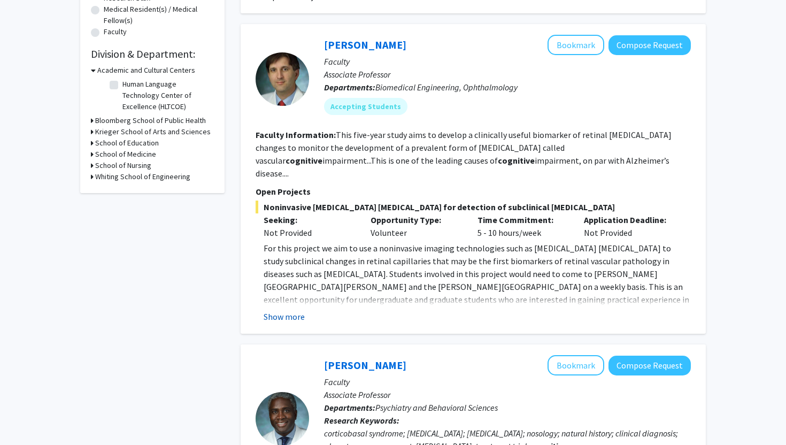
click at [292, 310] on button "Show more" at bounding box center [283, 316] width 41 height 13
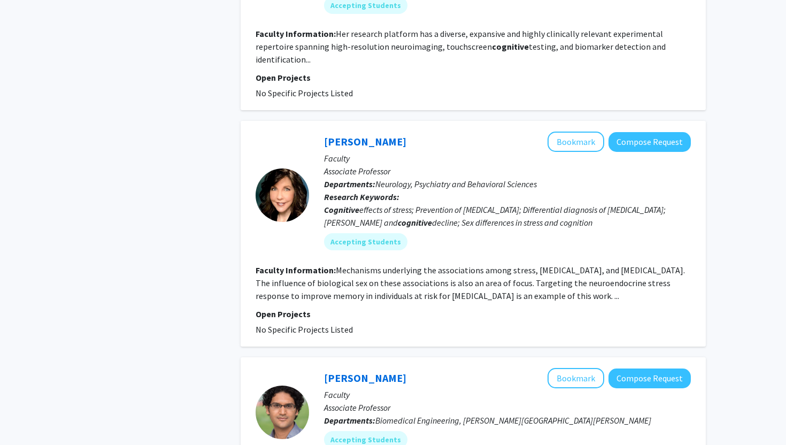
scroll to position [1106, 0]
click at [570, 131] on button "Bookmark" at bounding box center [575, 141] width 57 height 20
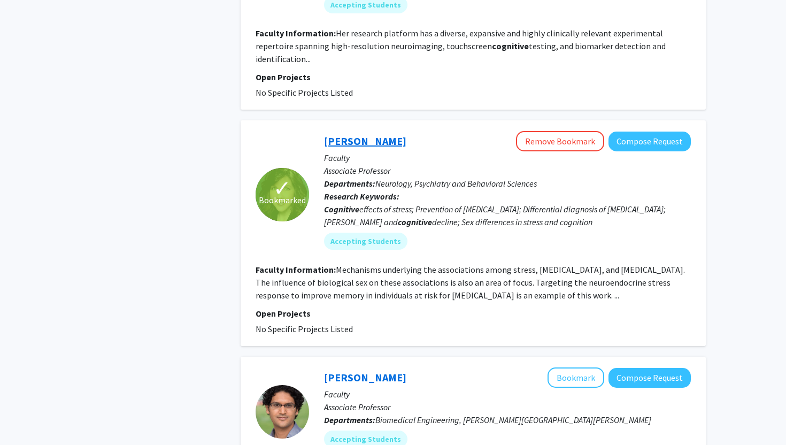
click at [376, 134] on link "[PERSON_NAME]" at bounding box center [365, 140] width 82 height 13
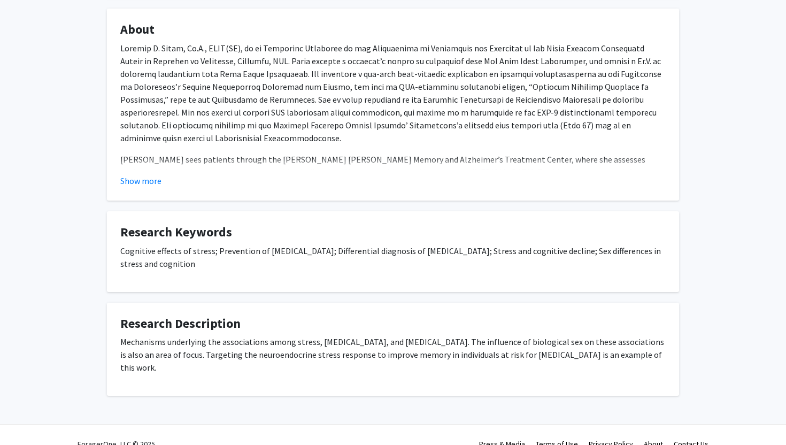
scroll to position [203, 0]
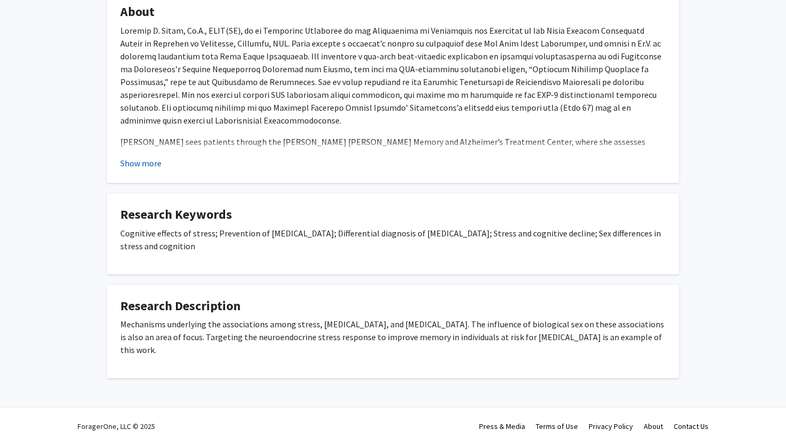
click at [154, 161] on button "Show more" at bounding box center [140, 163] width 41 height 13
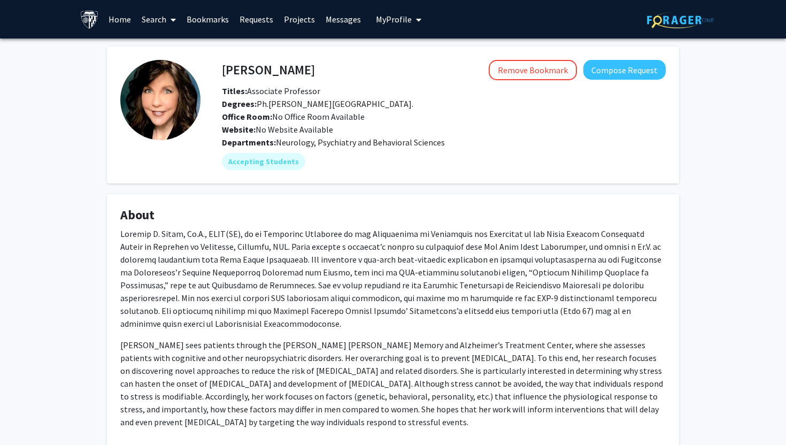
scroll to position [271, 0]
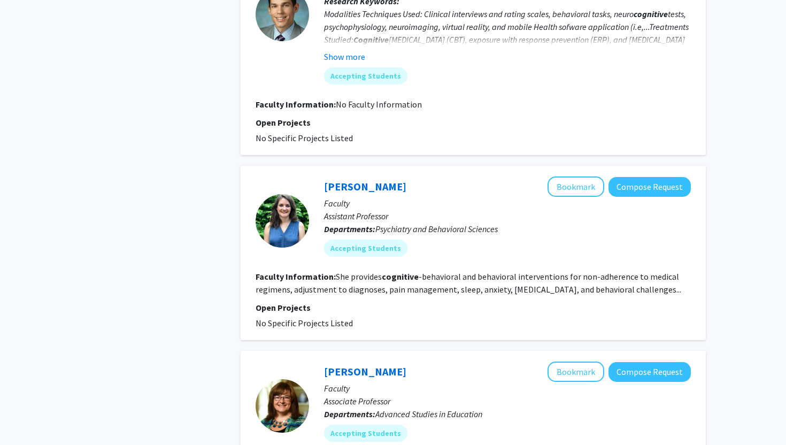
scroll to position [2003, 0]
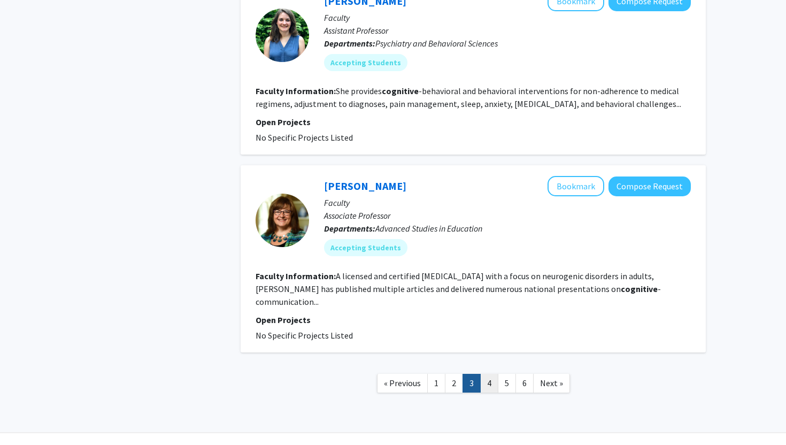
click at [481, 374] on link "4" at bounding box center [489, 383] width 18 height 19
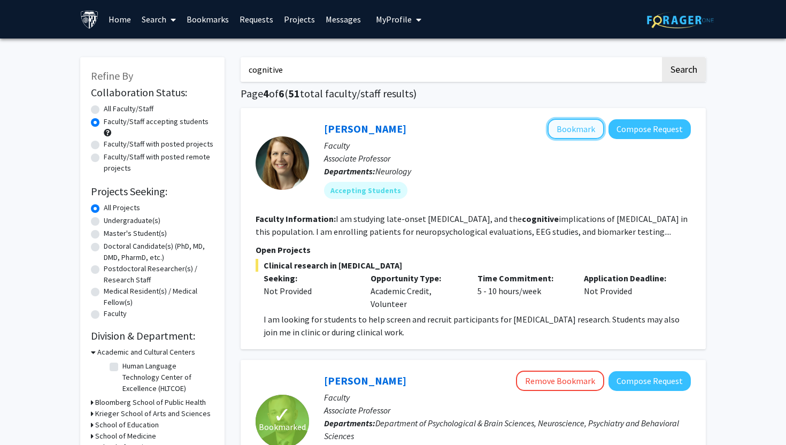
click at [582, 130] on button "Bookmark" at bounding box center [575, 129] width 57 height 20
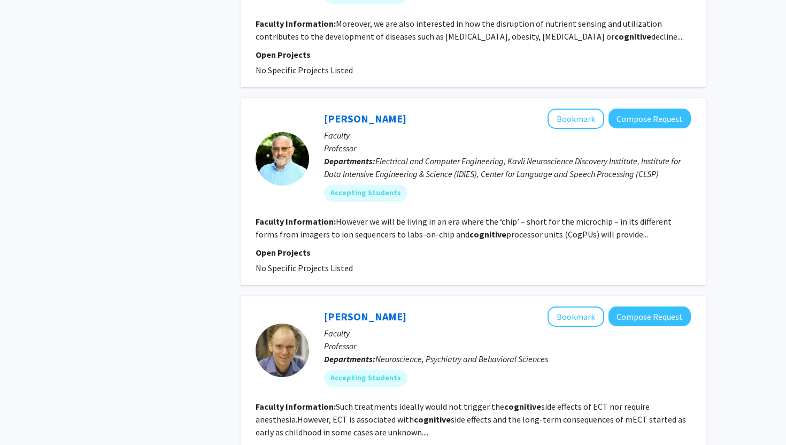
scroll to position [1884, 0]
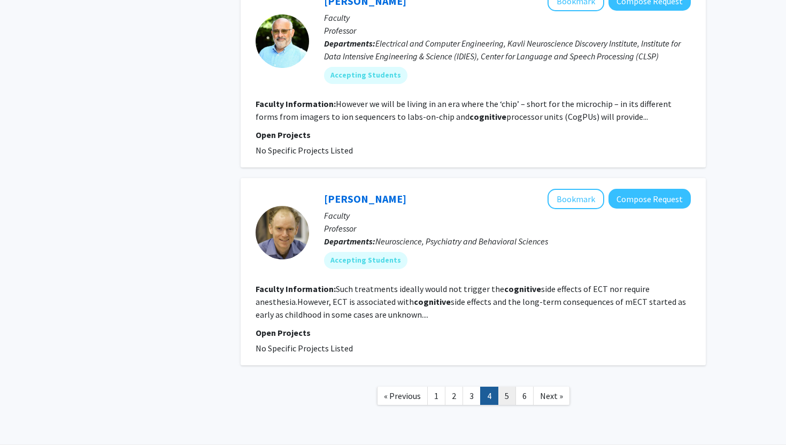
click at [510, 386] on link "5" at bounding box center [507, 395] width 18 height 19
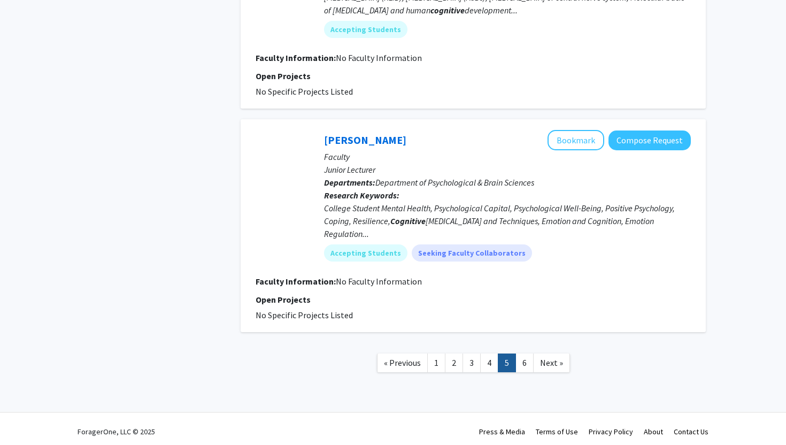
scroll to position [1825, 0]
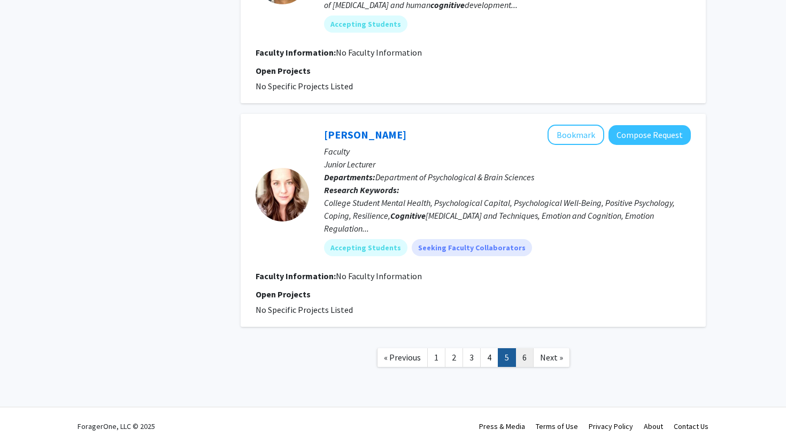
click at [527, 359] on link "6" at bounding box center [524, 357] width 18 height 19
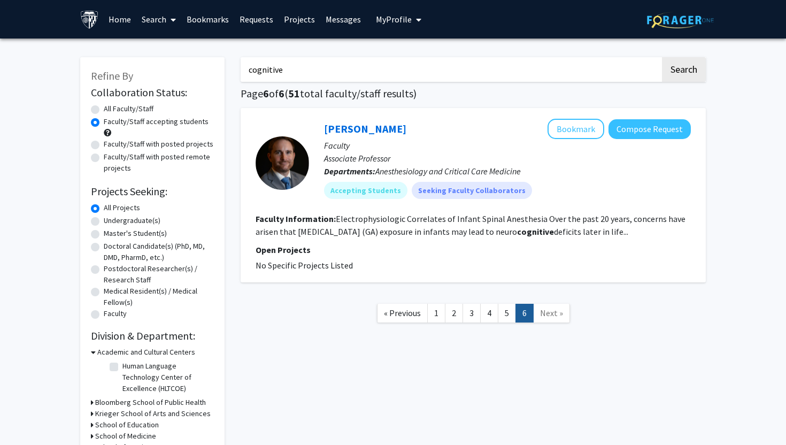
click at [127, 145] on label "Faculty/Staff with posted projects" at bounding box center [159, 143] width 110 height 11
click at [111, 145] on input "Faculty/Staff with posted projects" at bounding box center [107, 141] width 7 height 7
radio input "true"
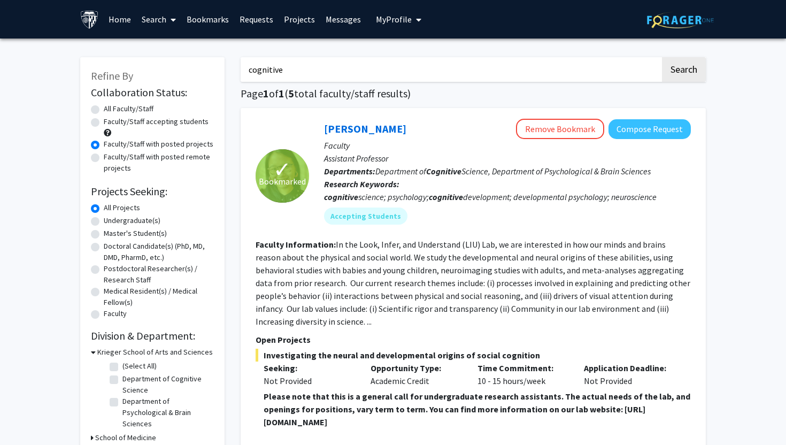
drag, startPoint x: 328, startPoint y: 76, endPoint x: 170, endPoint y: 65, distance: 158.5
type input "alphafold"
click at [662, 57] on button "Search" at bounding box center [684, 69] width 44 height 25
radio input "true"
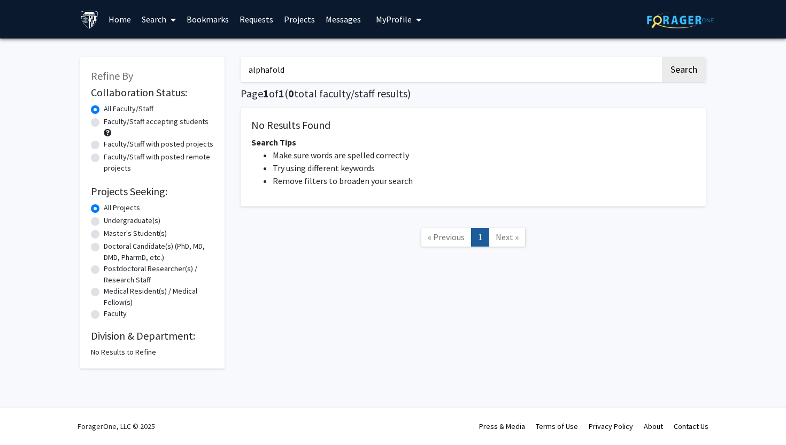
drag, startPoint x: 300, startPoint y: 63, endPoint x: 219, endPoint y: 63, distance: 81.2
click at [218, 63] on div "Refine By Collaboration Status: Collaboration Status All Faculty/Staff Collabor…" at bounding box center [392, 207] width 641 height 322
click at [256, 63] on input "alphafold" at bounding box center [449, 69] width 419 height 25
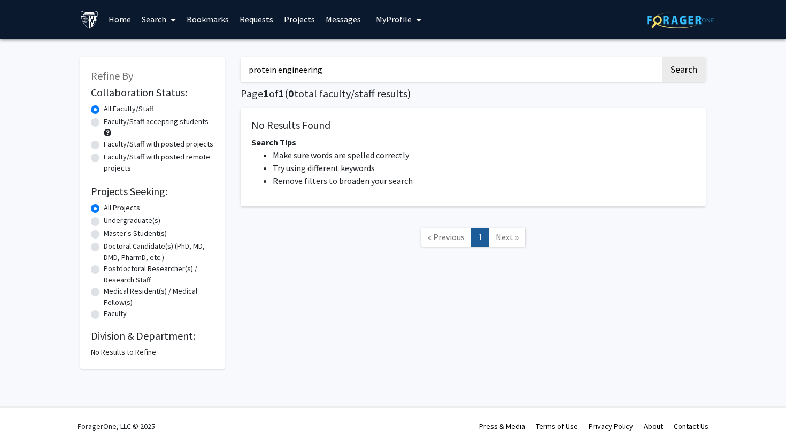
click at [278, 72] on input "protein engineering" at bounding box center [449, 69] width 419 height 25
click at [662, 57] on button "Search" at bounding box center [684, 69] width 44 height 25
type input "protein engineering"
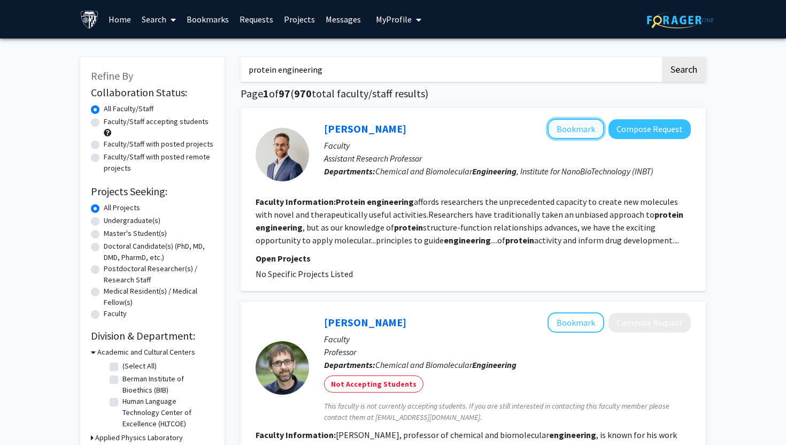
click at [578, 125] on button "Bookmark" at bounding box center [575, 129] width 57 height 20
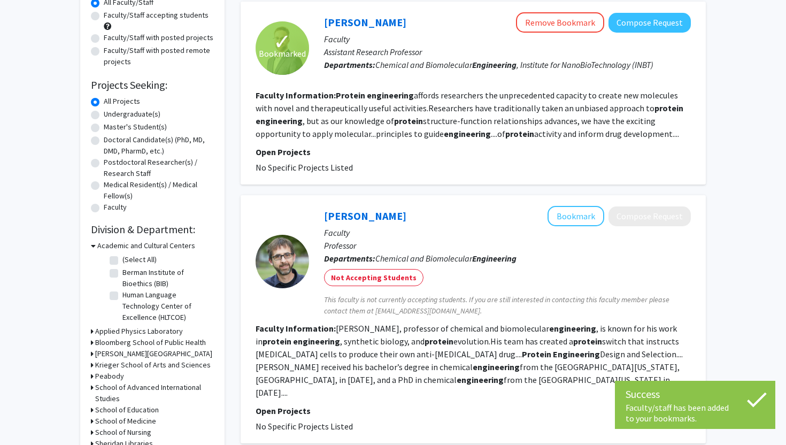
scroll to position [69, 0]
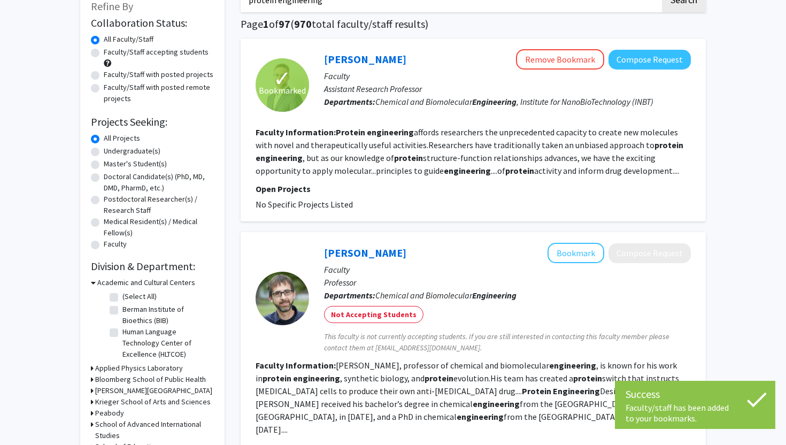
click at [161, 54] on label "Faculty/Staff accepting students" at bounding box center [156, 51] width 105 height 11
click at [111, 53] on input "Faculty/Staff accepting students" at bounding box center [107, 49] width 7 height 7
radio input "true"
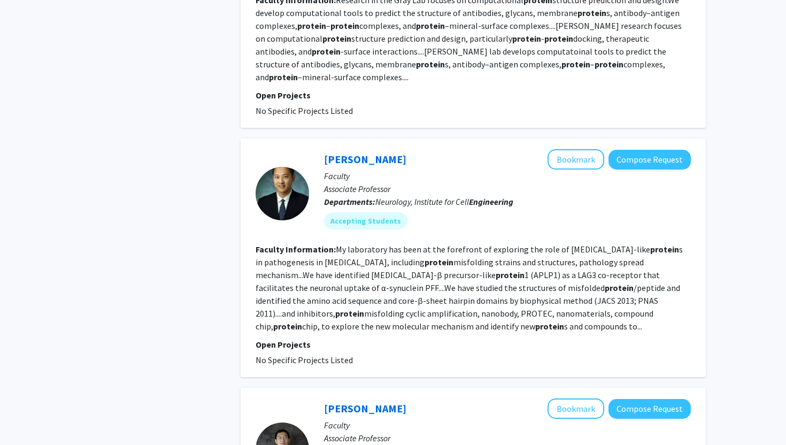
scroll to position [594, 0]
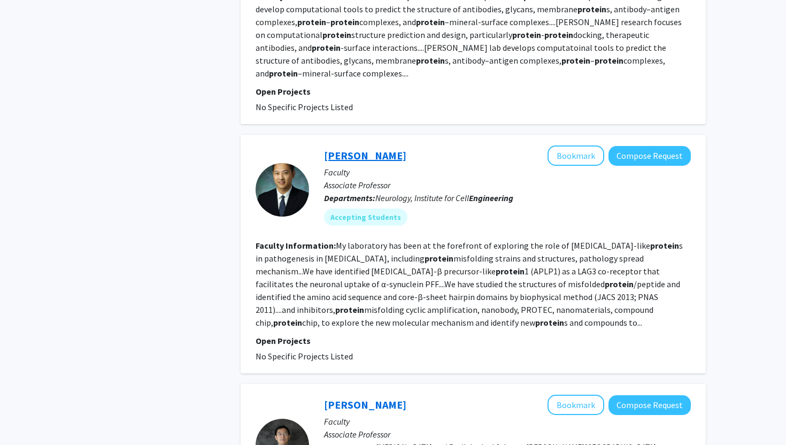
click at [344, 149] on link "[PERSON_NAME]" at bounding box center [365, 155] width 82 height 13
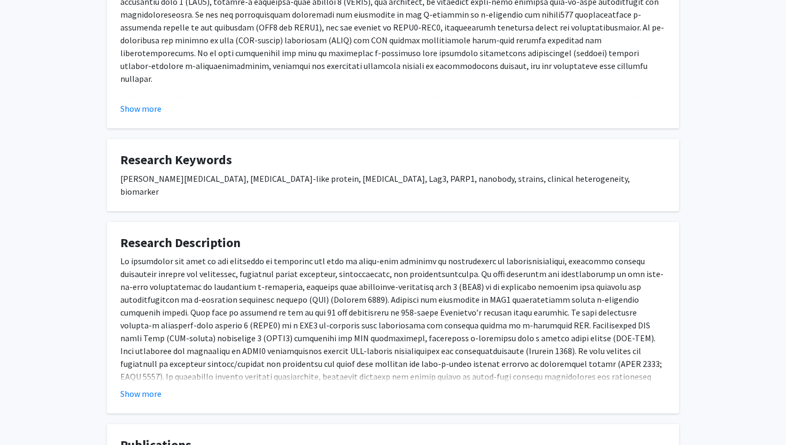
scroll to position [264, 0]
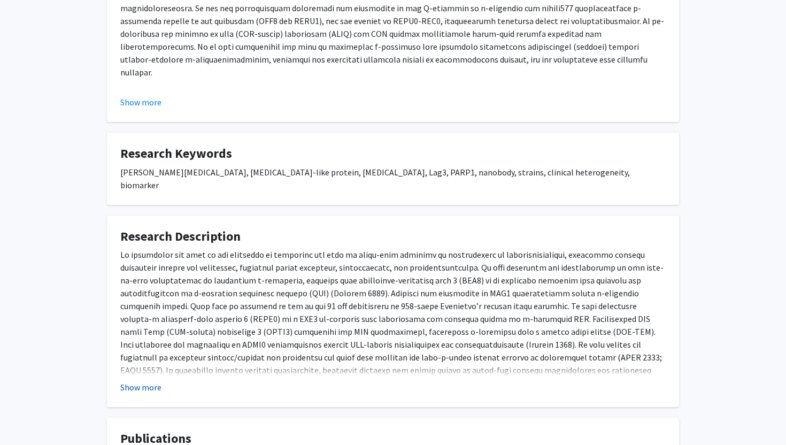
click at [127, 380] on button "Show more" at bounding box center [140, 386] width 41 height 13
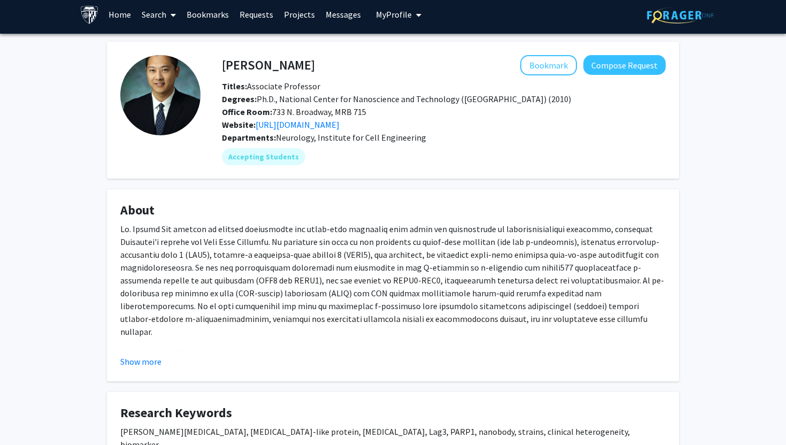
scroll to position [0, 0]
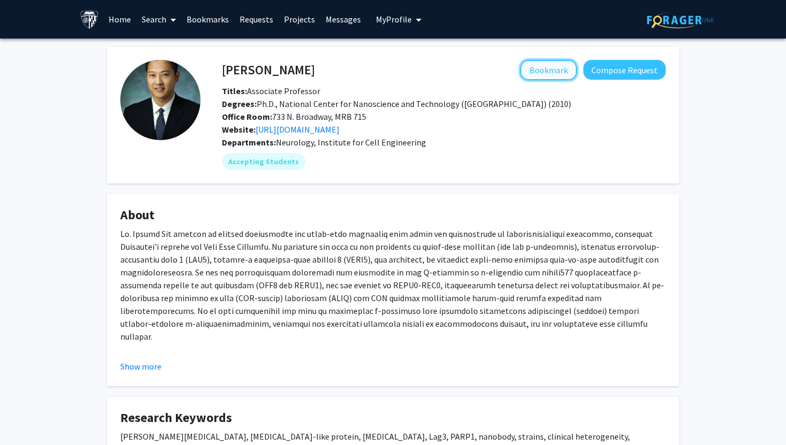
click at [544, 77] on button "Bookmark" at bounding box center [548, 70] width 57 height 20
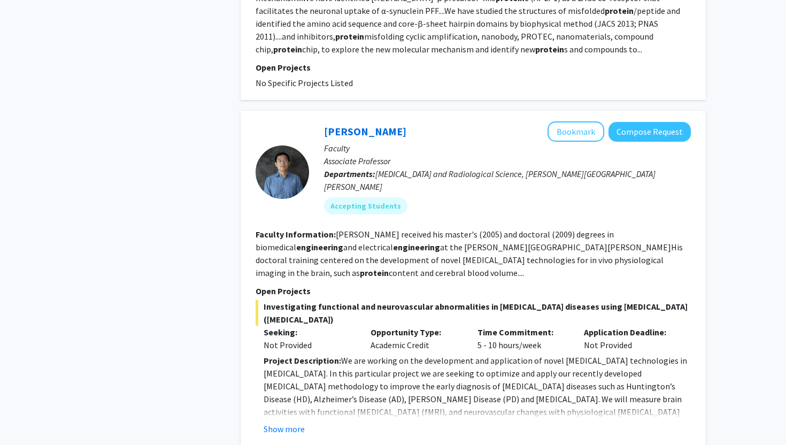
scroll to position [873, 0]
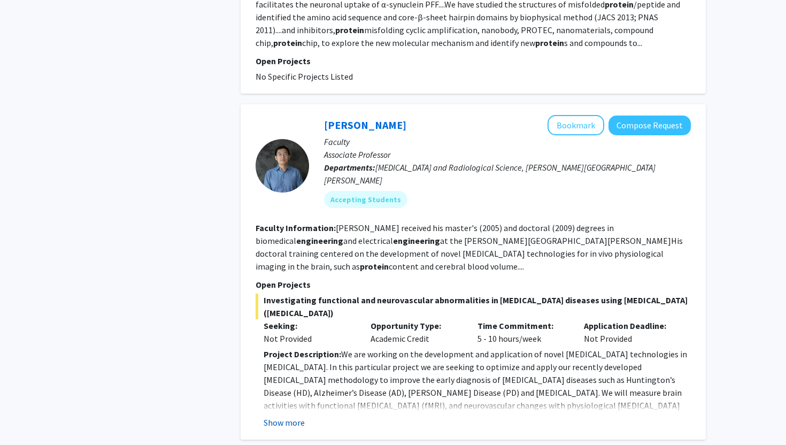
click at [284, 416] on button "Show more" at bounding box center [283, 422] width 41 height 13
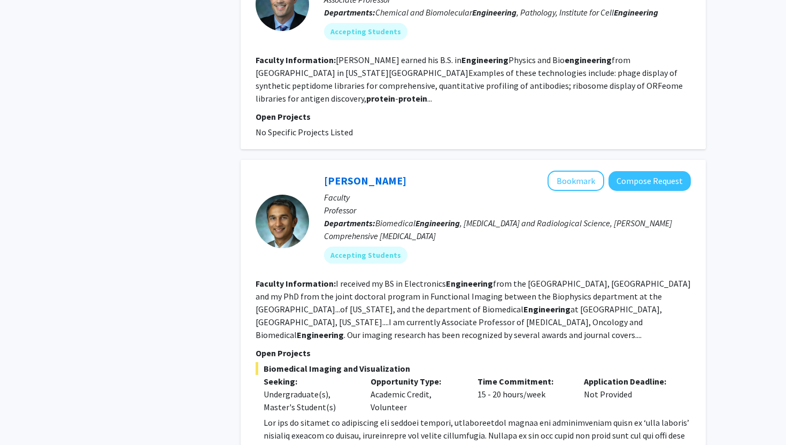
scroll to position [1711, 0]
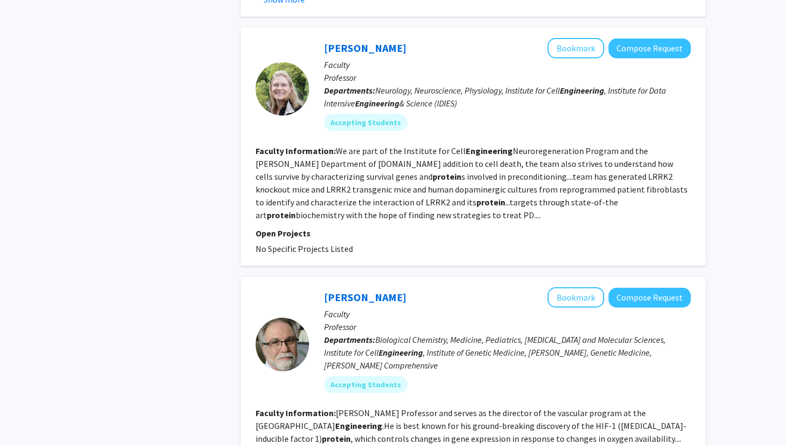
scroll to position [2969, 0]
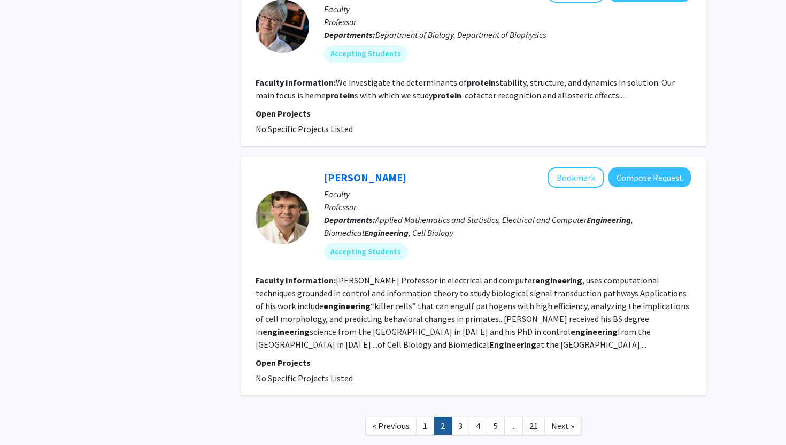
scroll to position [3034, 0]
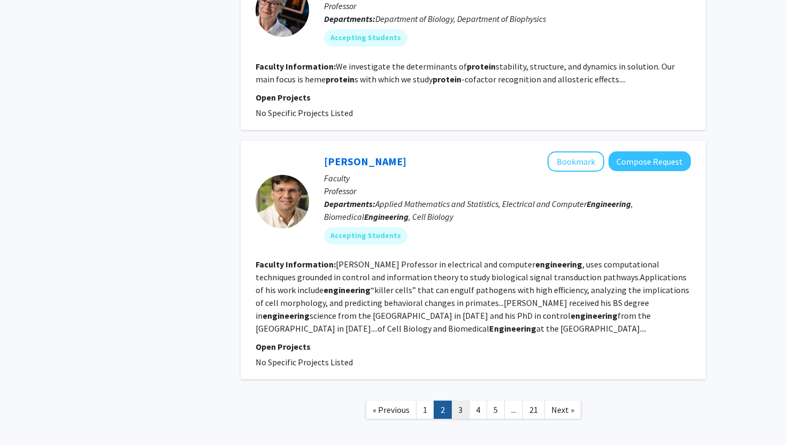
click at [466, 400] on link "3" at bounding box center [460, 409] width 18 height 19
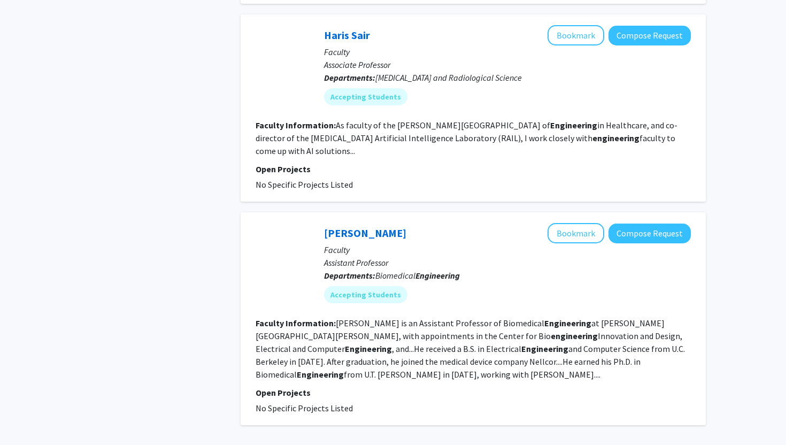
scroll to position [2101, 0]
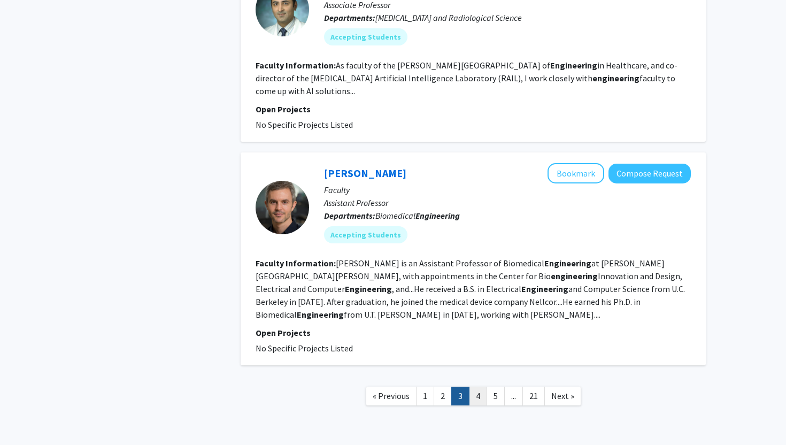
click at [481, 386] on link "4" at bounding box center [478, 395] width 18 height 19
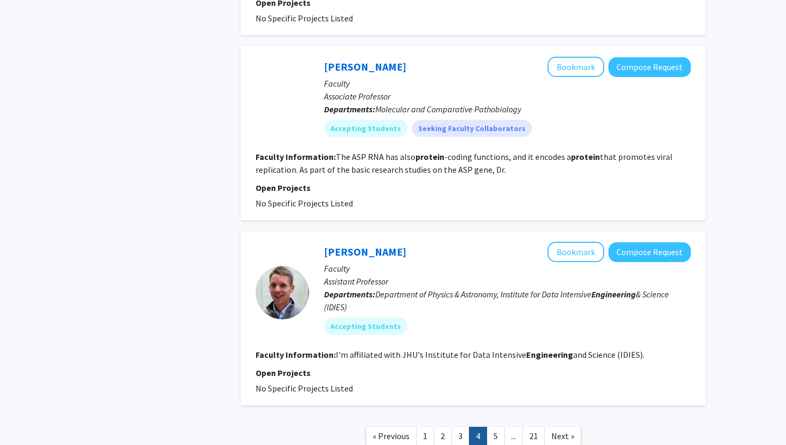
scroll to position [1996, 0]
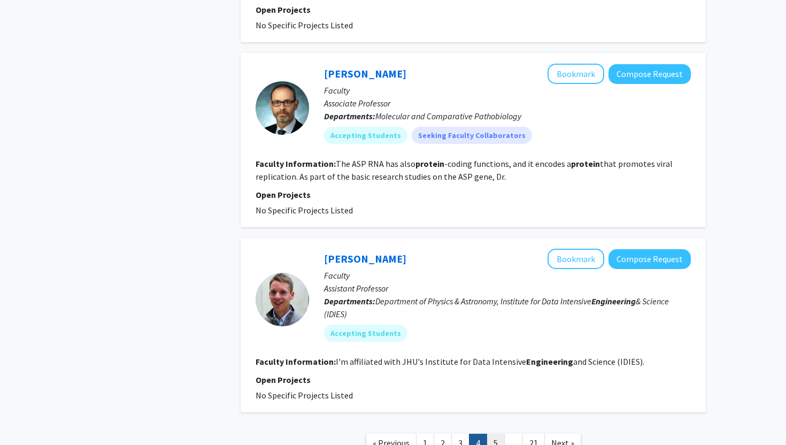
click at [486, 433] on link "5" at bounding box center [495, 442] width 18 height 19
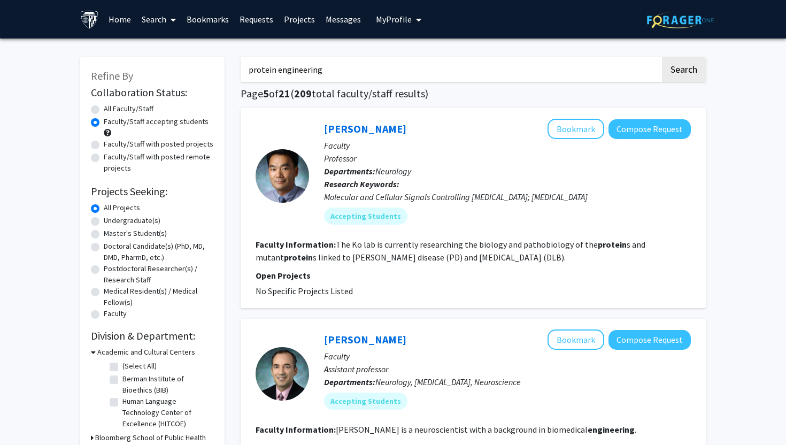
drag, startPoint x: 444, startPoint y: 71, endPoint x: 233, endPoint y: 79, distance: 210.7
